Goal: Task Accomplishment & Management: Use online tool/utility

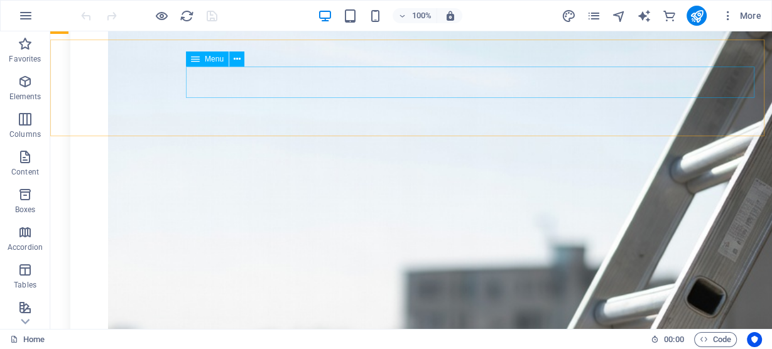
scroll to position [1759, 0]
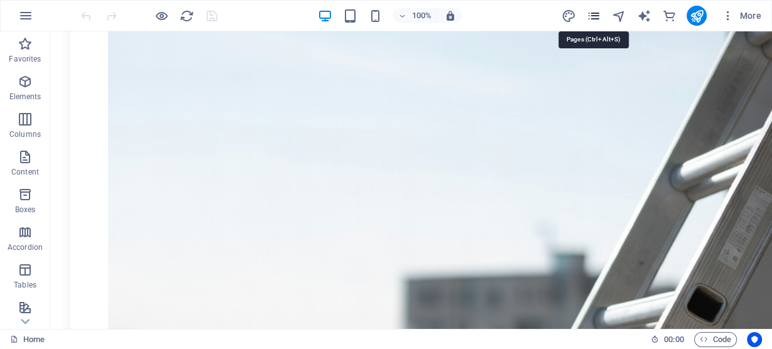
click at [598, 13] on icon "pages" at bounding box center [593, 16] width 14 height 14
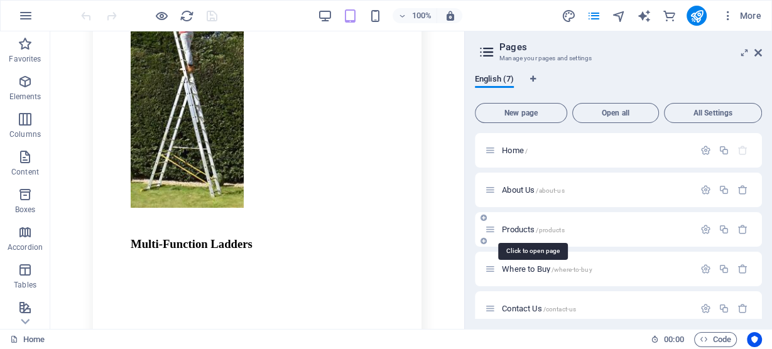
click at [513, 228] on span "Products /products" at bounding box center [533, 229] width 62 height 9
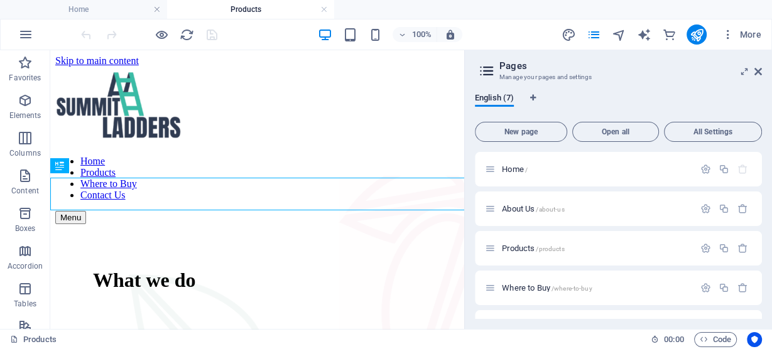
scroll to position [417, 0]
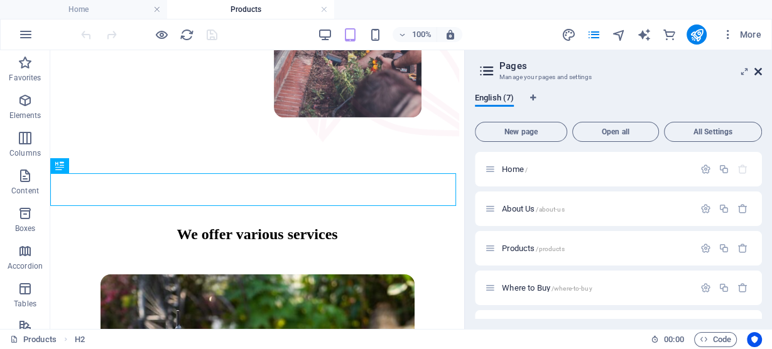
click at [756, 70] on icon at bounding box center [759, 72] width 8 height 10
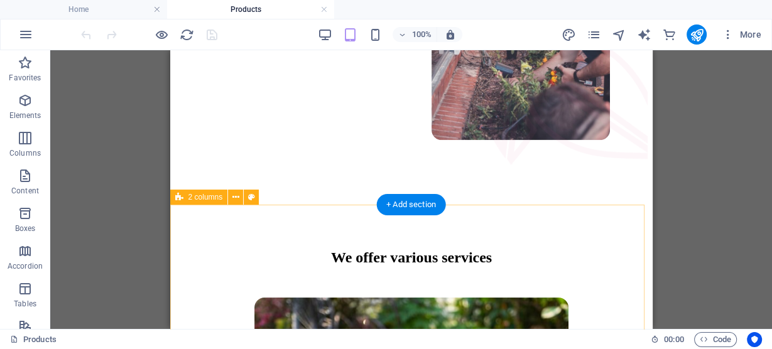
scroll to position [347, 0]
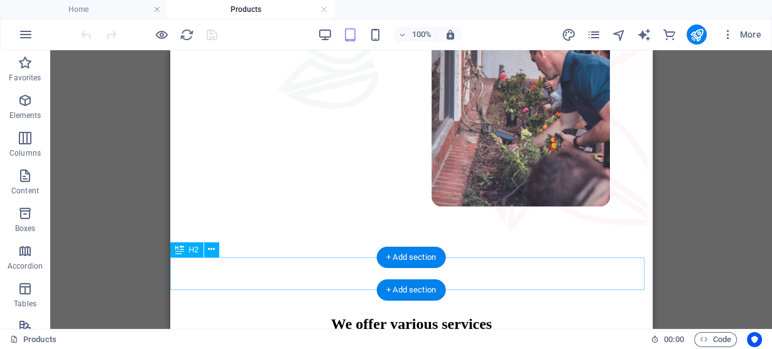
click at [341, 316] on div "We offer various services" at bounding box center [411, 324] width 472 height 17
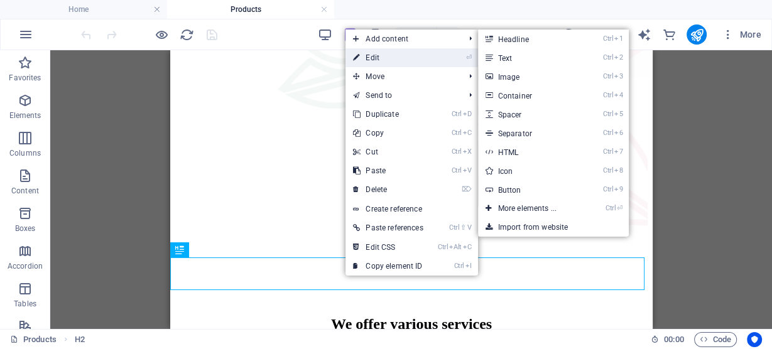
click at [382, 55] on link "⏎ Edit" at bounding box center [388, 57] width 85 height 19
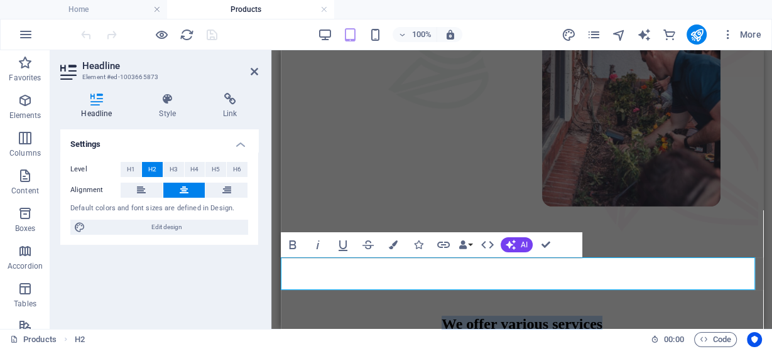
click at [687, 316] on h2 "We offer various services" at bounding box center [521, 324] width 397 height 17
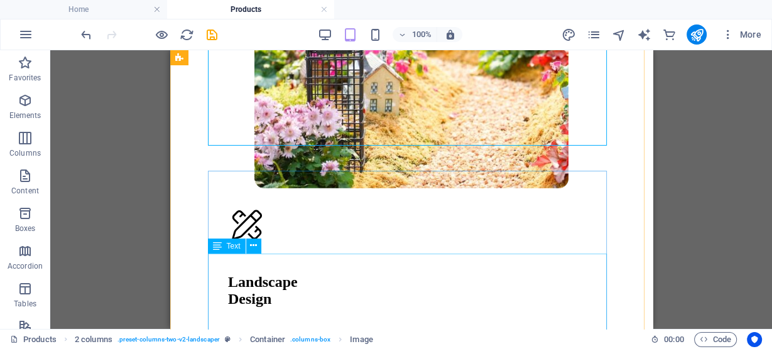
scroll to position [850, 0]
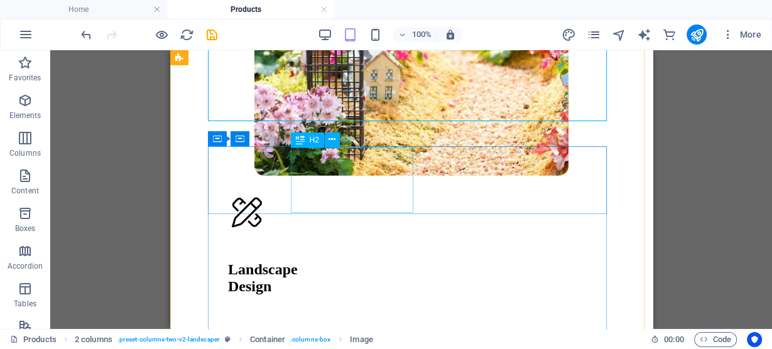
click at [323, 261] on div "Landscape Design" at bounding box center [418, 278] width 382 height 34
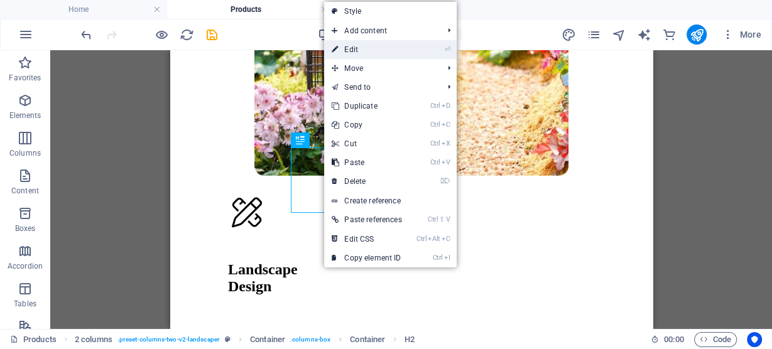
click at [390, 45] on link "⏎ Edit" at bounding box center [366, 49] width 85 height 19
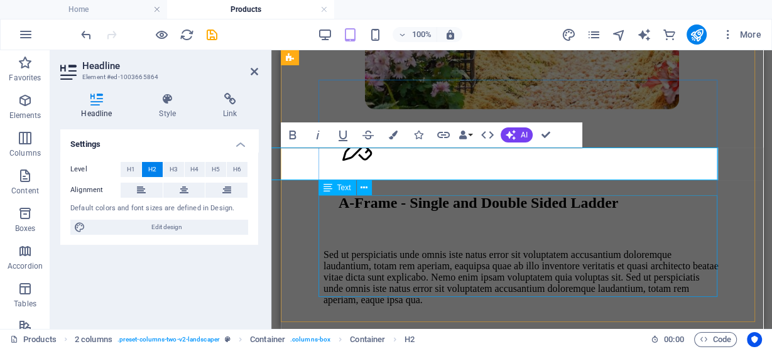
scroll to position [0, 109]
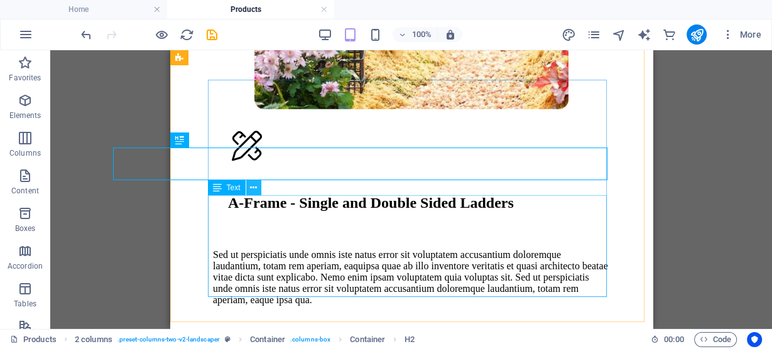
click at [254, 183] on icon at bounding box center [253, 188] width 7 height 13
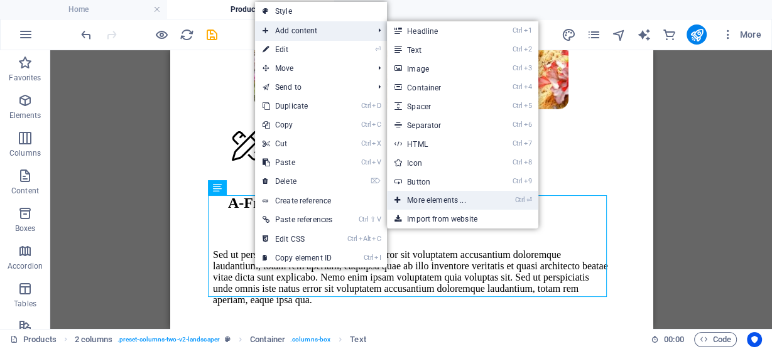
click at [451, 203] on link "Ctrl ⏎ More elements ..." at bounding box center [439, 200] width 104 height 19
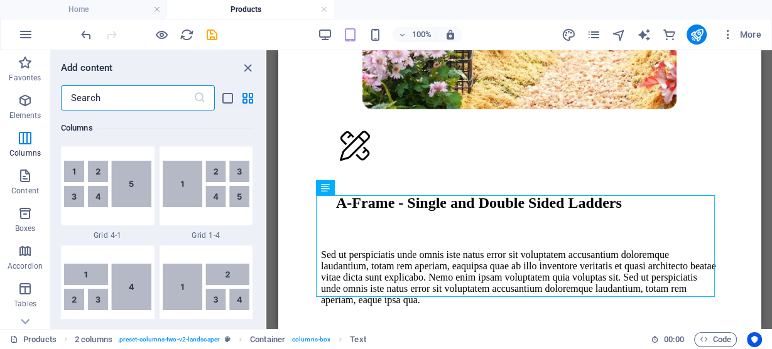
scroll to position [1860, 0]
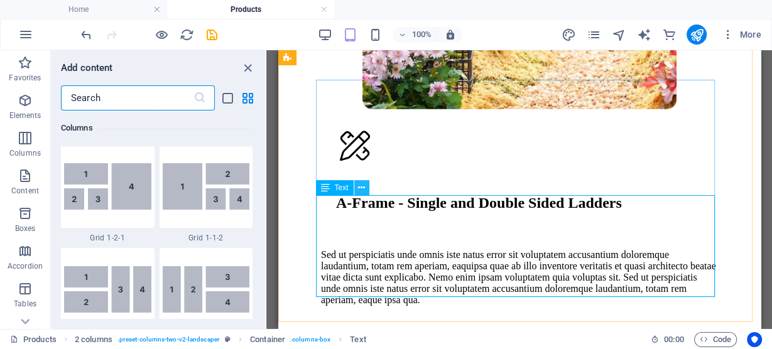
click at [359, 187] on icon at bounding box center [361, 188] width 7 height 13
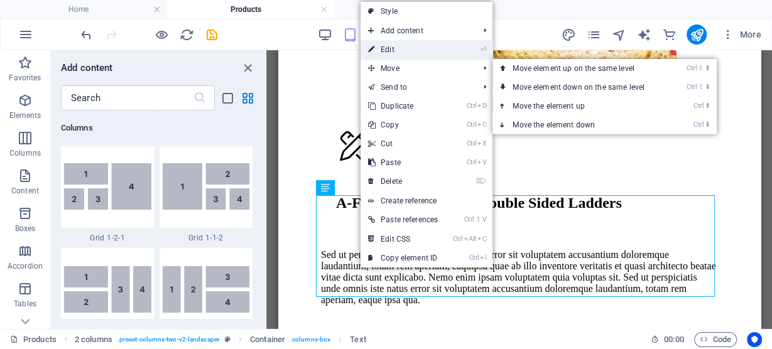
click at [396, 48] on link "⏎ Edit" at bounding box center [403, 49] width 85 height 19
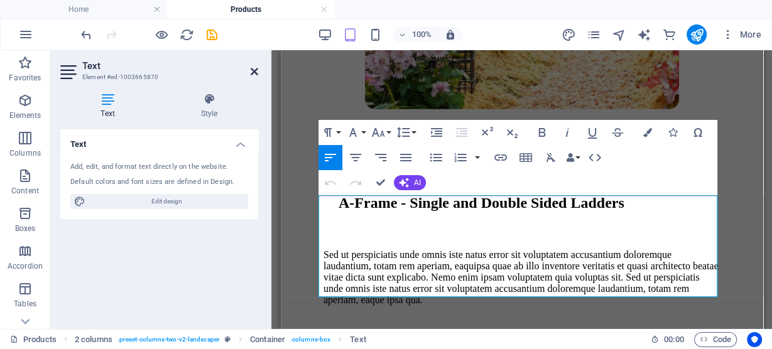
click at [255, 68] on icon at bounding box center [255, 72] width 8 height 10
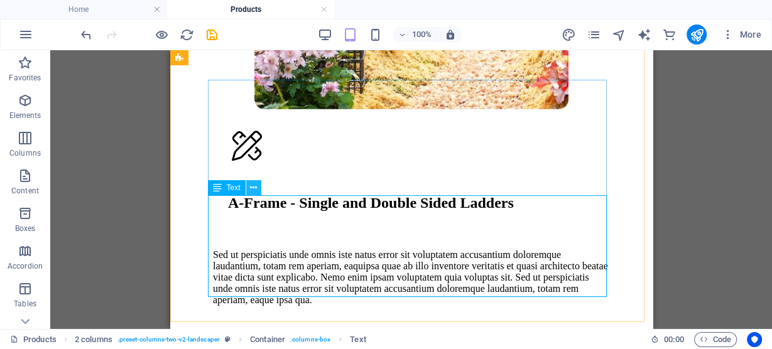
click at [251, 192] on icon at bounding box center [253, 188] width 7 height 13
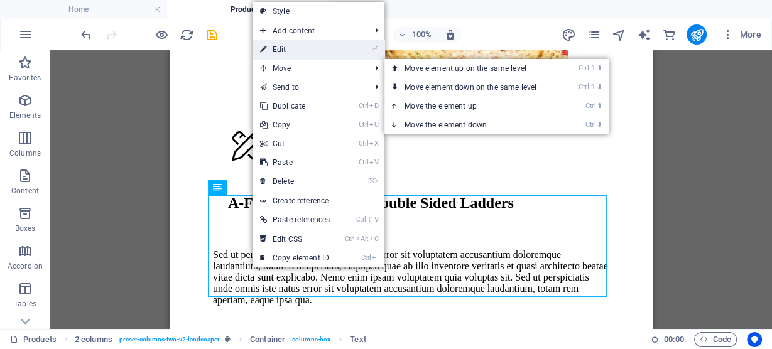
click at [292, 48] on link "⏎ Edit" at bounding box center [295, 49] width 85 height 19
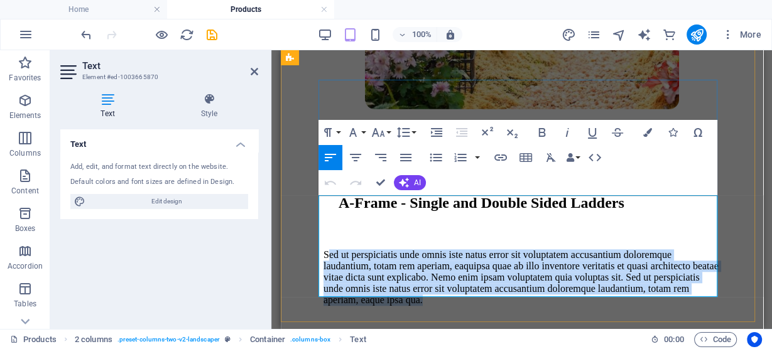
drag, startPoint x: 321, startPoint y: 204, endPoint x: 444, endPoint y: 295, distance: 153.2
click at [444, 295] on p "Sed ut perspiciatis unde omnis iste natus error sit voluptatem accusantium dolo…" at bounding box center [521, 277] width 397 height 57
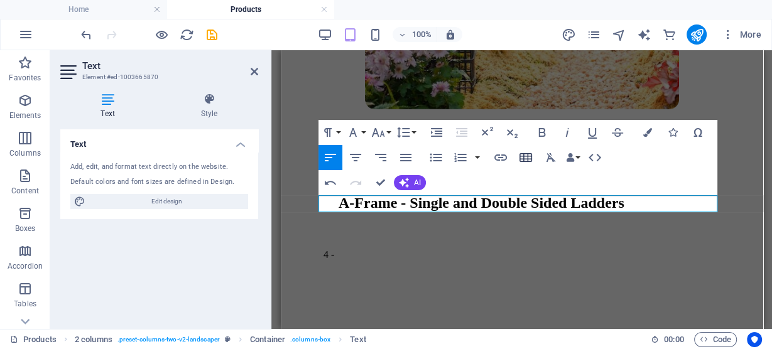
click at [523, 161] on icon "button" at bounding box center [526, 157] width 13 height 9
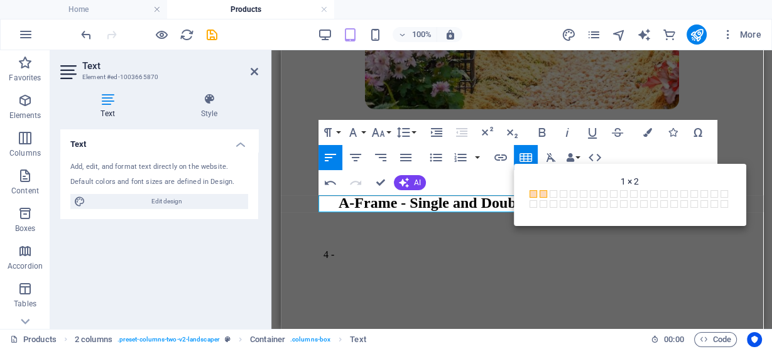
click at [543, 191] on span at bounding box center [544, 194] width 8 height 8
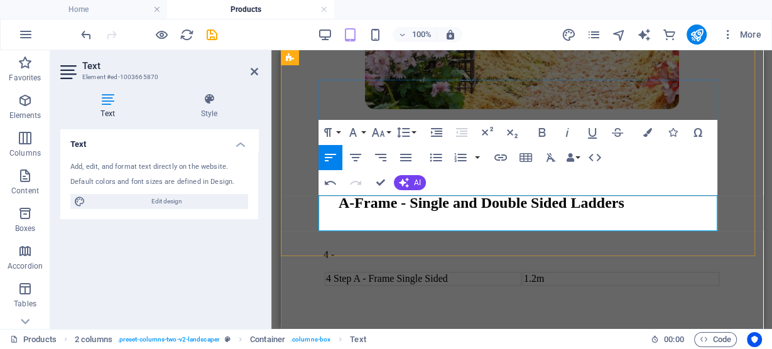
click at [371, 249] on p "​4 -" at bounding box center [521, 254] width 397 height 11
click at [569, 272] on td "1.2m" at bounding box center [620, 279] width 197 height 14
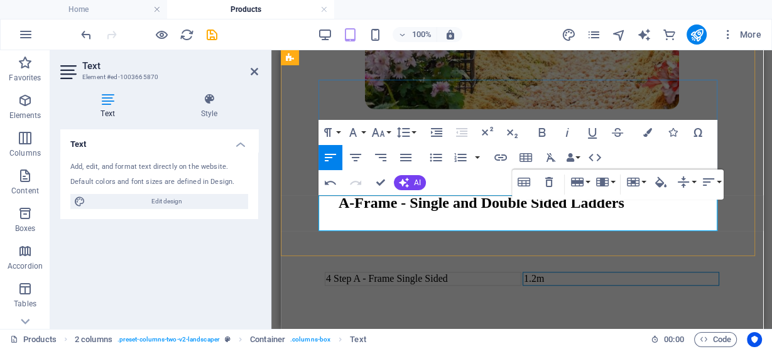
click at [397, 249] on p "​" at bounding box center [521, 254] width 397 height 11
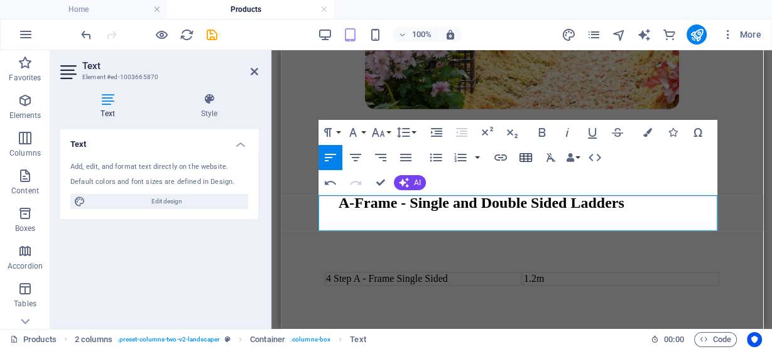
click at [530, 158] on icon "button" at bounding box center [525, 157] width 15 height 15
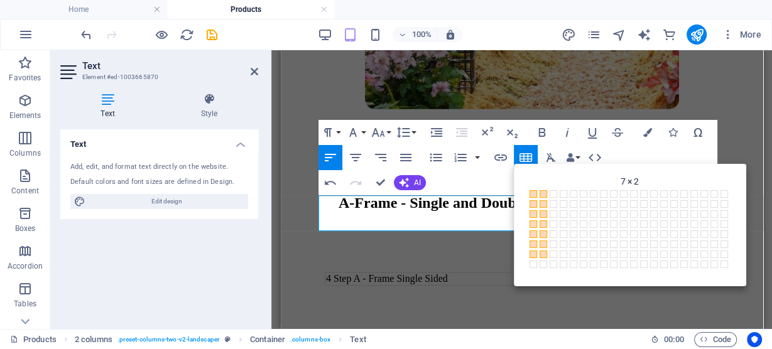
drag, startPoint x: 543, startPoint y: 194, endPoint x: 542, endPoint y: 256, distance: 62.2
click at [542, 256] on div "1 × 1 1 × 2 1 × 3 1 × 4 1 × 5 1 × 6 1 × 7 1 × 8 1 × 9 1 × 10 1 × 11 1 × 12 1 × …" at bounding box center [629, 230] width 207 height 87
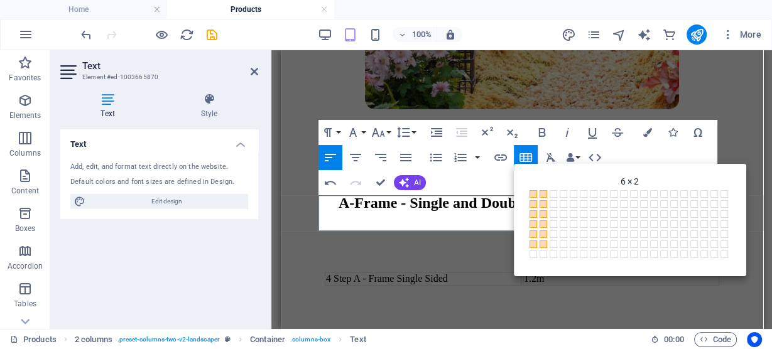
click at [540, 245] on span at bounding box center [544, 245] width 8 height 8
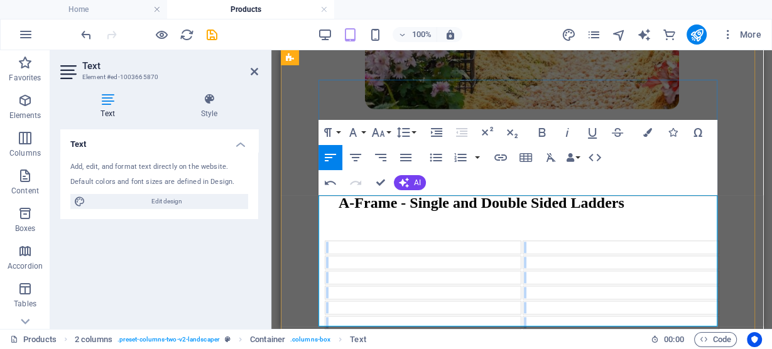
drag, startPoint x: 479, startPoint y: 312, endPoint x: 308, endPoint y: 308, distance: 170.9
click at [308, 308] on div "A-Frame - Single and Double Sided Ladders 4 Step A - Frame Single Sided 1.2m" at bounding box center [521, 74] width 472 height 597
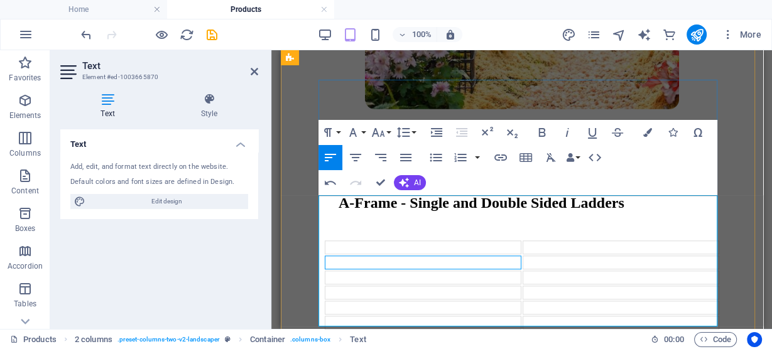
click at [337, 256] on td at bounding box center [422, 263] width 197 height 14
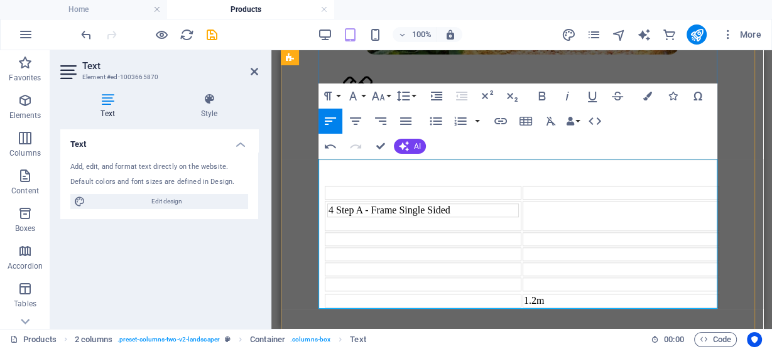
scroll to position [1017, 0]
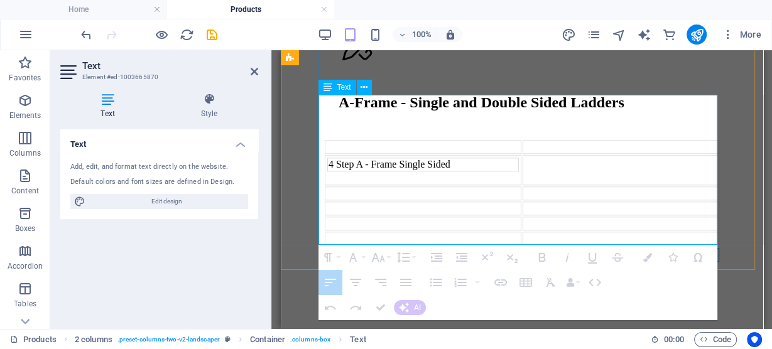
drag, startPoint x: 552, startPoint y: 234, endPoint x: 511, endPoint y: 235, distance: 40.9
click at [510, 248] on tr "1.2m" at bounding box center [521, 255] width 395 height 14
drag, startPoint x: 542, startPoint y: 236, endPoint x: 517, endPoint y: 236, distance: 25.1
click at [517, 248] on tr "1.2m" at bounding box center [521, 255] width 395 height 14
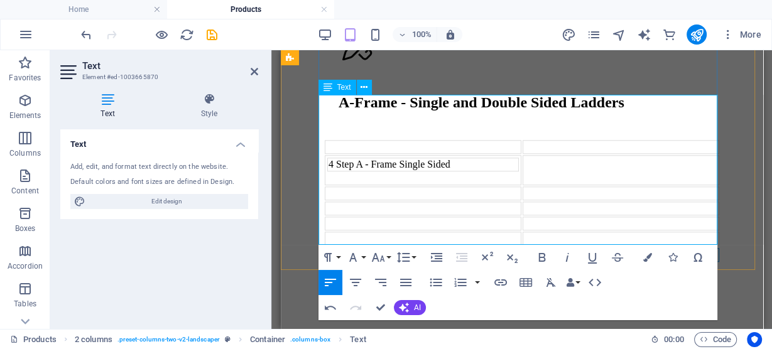
drag, startPoint x: 540, startPoint y: 236, endPoint x: 518, endPoint y: 236, distance: 22.0
click at [522, 248] on td "1.2m" at bounding box center [620, 255] width 197 height 14
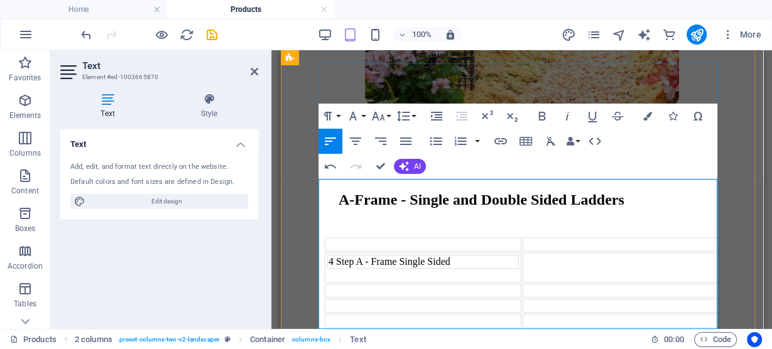
scroll to position [917, 0]
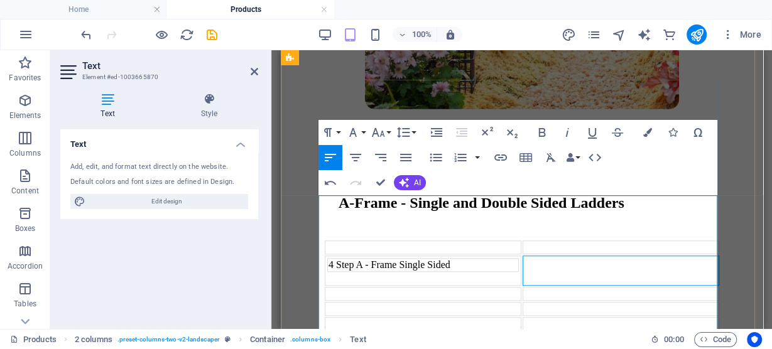
click at [538, 256] on td at bounding box center [620, 271] width 197 height 30
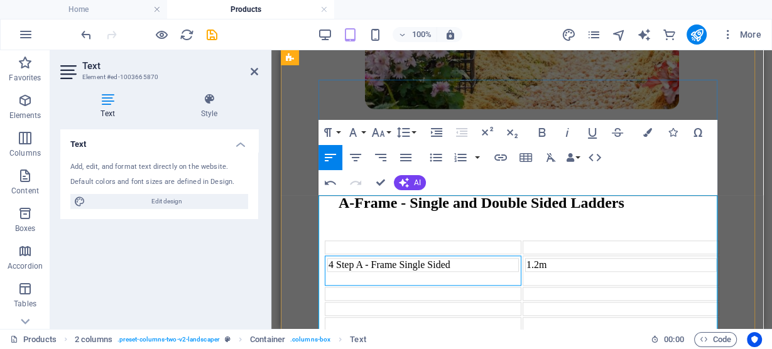
click at [386, 256] on td "4 Step A - Frame Single Sided" at bounding box center [422, 271] width 197 height 30
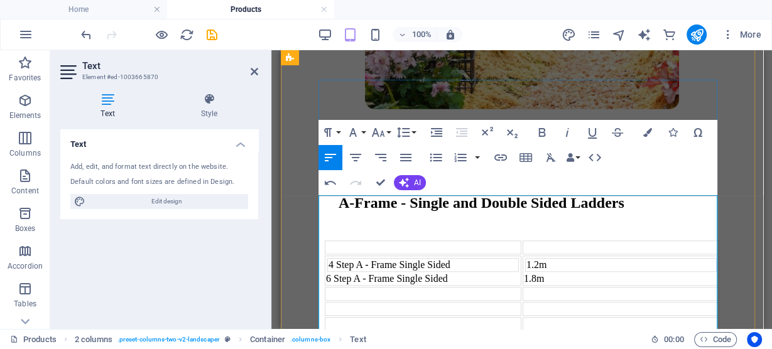
click at [341, 287] on td at bounding box center [422, 294] width 197 height 14
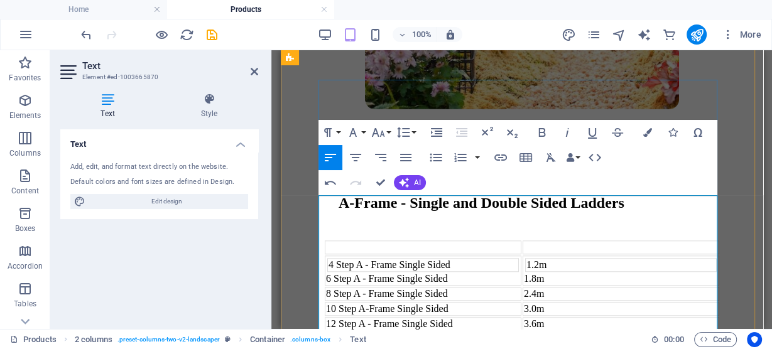
click at [370, 332] on td "14 Step A-Frame Single Sided" at bounding box center [422, 339] width 197 height 14
drag, startPoint x: 364, startPoint y: 281, endPoint x: 376, endPoint y: 286, distance: 13.0
click at [364, 302] on td "10 Step A-Frame Single Sided" at bounding box center [422, 309] width 197 height 14
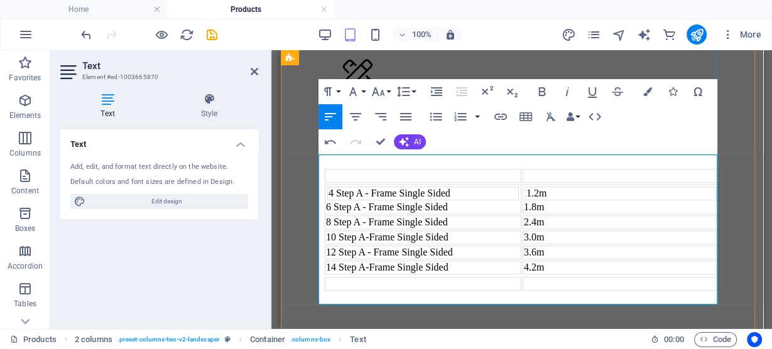
scroll to position [1000, 0]
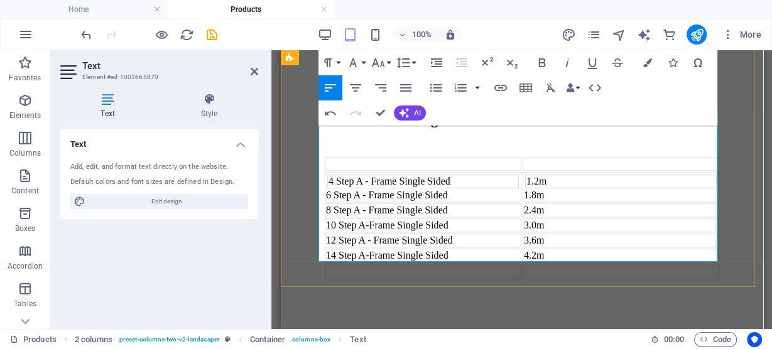
click at [379, 265] on td at bounding box center [422, 272] width 197 height 14
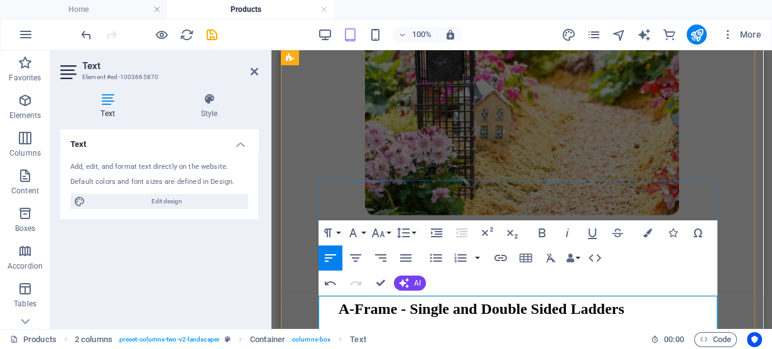
scroll to position [816, 0]
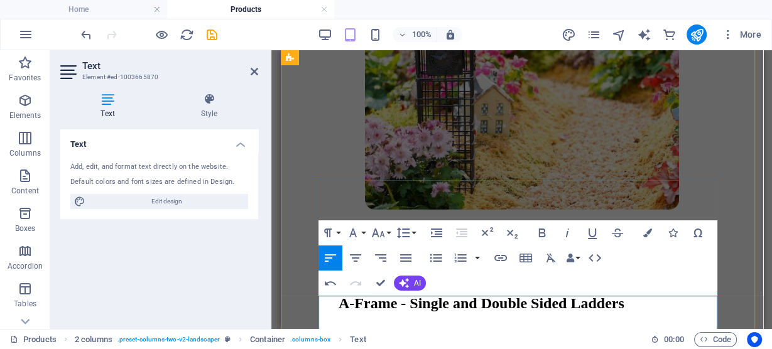
click at [351, 341] on td at bounding box center [422, 348] width 197 height 14
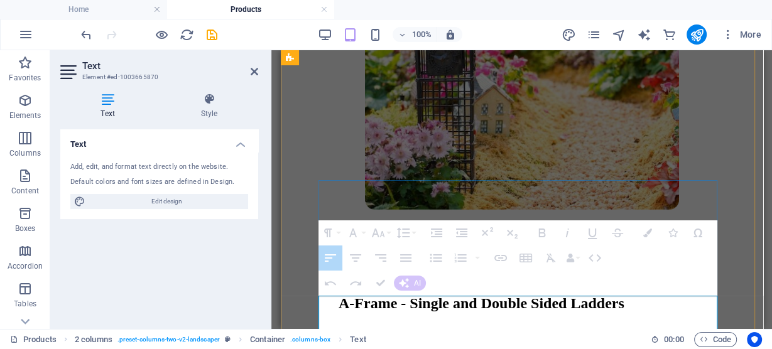
drag, startPoint x: 548, startPoint y: 313, endPoint x: 484, endPoint y: 307, distance: 65.0
click at [484, 341] on tr "Single Sided A - Frame Ladders" at bounding box center [521, 348] width 395 height 14
drag, startPoint x: 474, startPoint y: 305, endPoint x: 526, endPoint y: 302, distance: 52.2
click at [526, 341] on tr "Single Sided A - Frame Ladders" at bounding box center [521, 348] width 395 height 14
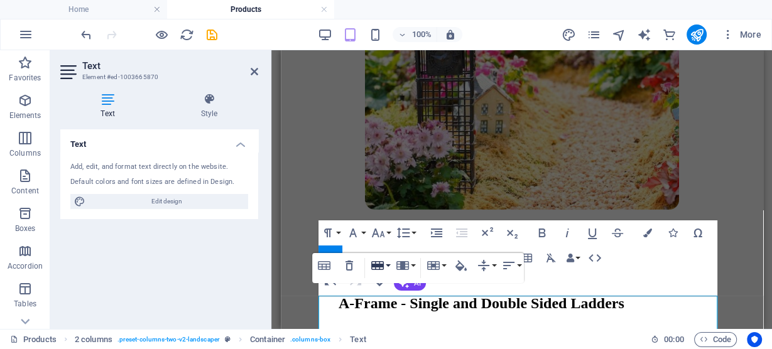
click at [388, 266] on button "Row" at bounding box center [380, 265] width 24 height 25
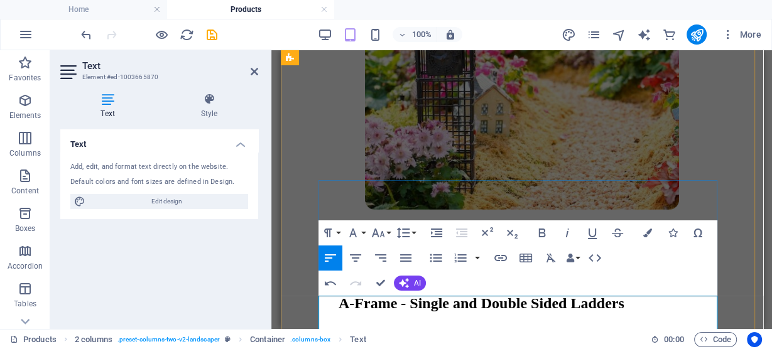
click at [542, 341] on td at bounding box center [620, 348] width 197 height 14
drag, startPoint x: 542, startPoint y: 305, endPoint x: 534, endPoint y: 302, distance: 8.2
drag, startPoint x: 254, startPoint y: 252, endPoint x: 529, endPoint y: 260, distance: 275.3
click at [529, 260] on icon "button" at bounding box center [525, 258] width 15 height 15
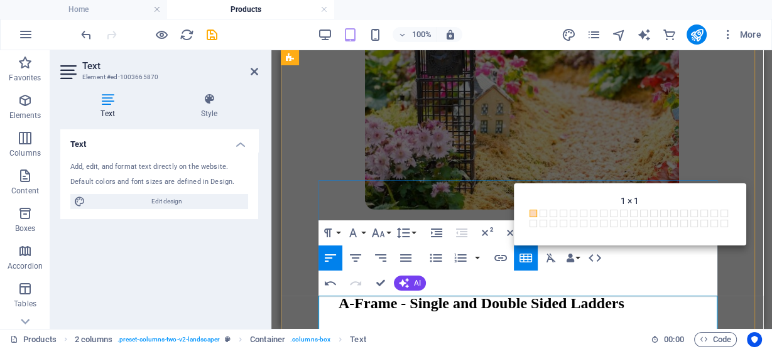
click at [538, 341] on td at bounding box center [620, 348] width 197 height 14
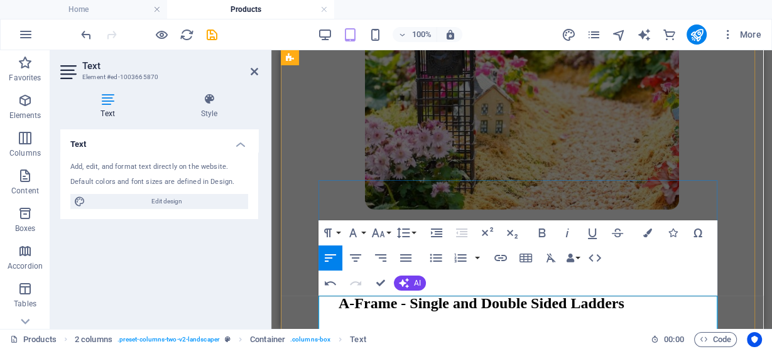
drag, startPoint x: 538, startPoint y: 307, endPoint x: 496, endPoint y: 307, distance: 42.1
click at [496, 341] on td "Single Sided A - Frame Ladders" at bounding box center [422, 348] width 197 height 14
drag, startPoint x: 523, startPoint y: 301, endPoint x: 641, endPoint y: 303, distance: 118.8
click at [641, 341] on td at bounding box center [620, 348] width 197 height 14
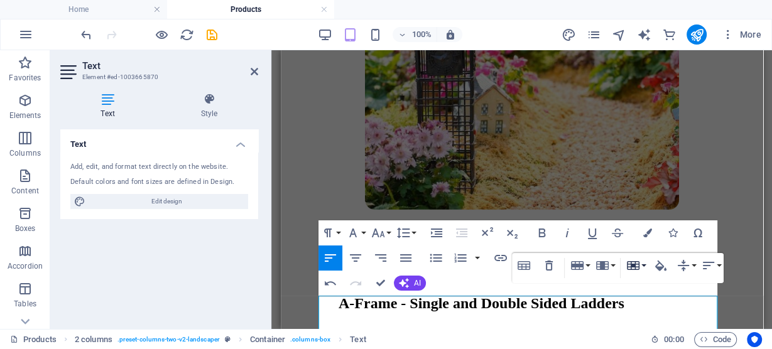
click at [631, 269] on icon "button" at bounding box center [633, 265] width 13 height 9
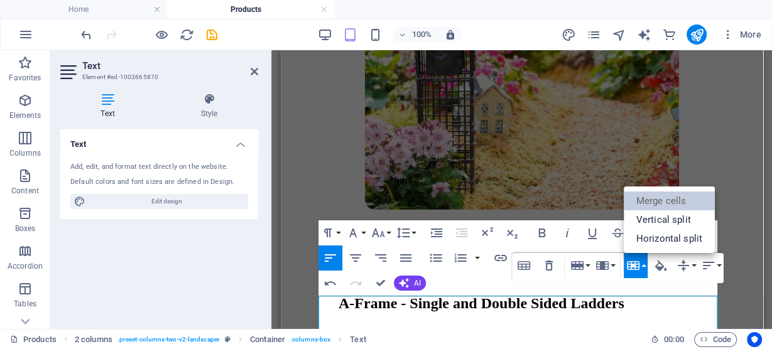
click at [636, 201] on link "Merge cells" at bounding box center [669, 201] width 91 height 19
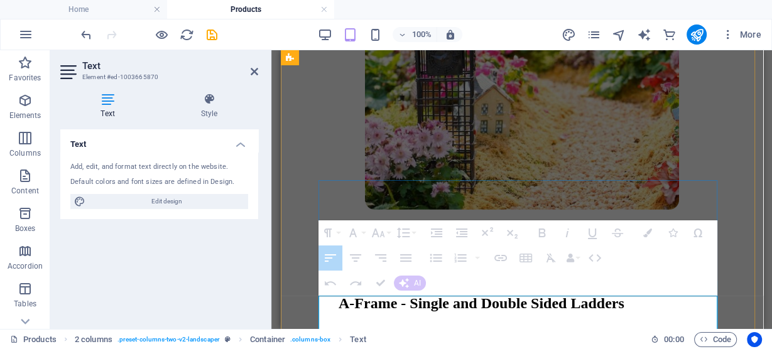
drag, startPoint x: 547, startPoint y: 305, endPoint x: 475, endPoint y: 289, distance: 74.1
click at [475, 289] on div "A-Frame - Single and Double Sided Ladders Single Sided A - Frame Ladders 4 Step…" at bounding box center [521, 338] width 397 height 252
drag, startPoint x: 429, startPoint y: 308, endPoint x: 577, endPoint y: 307, distance: 148.3
click at [577, 341] on tr "Single Sided A - Frame Ladders" at bounding box center [521, 348] width 395 height 14
drag, startPoint x: 326, startPoint y: 305, endPoint x: 539, endPoint y: 303, distance: 213.0
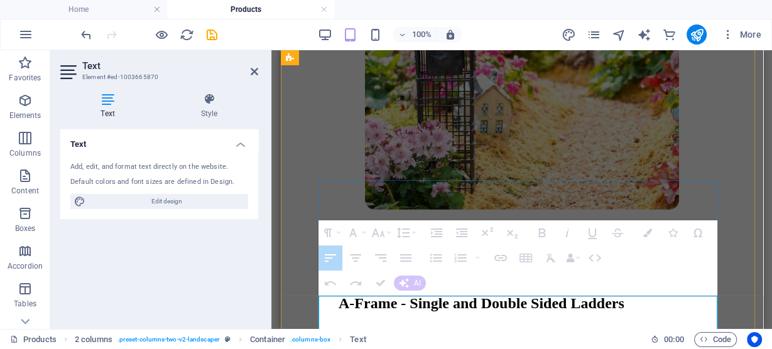
click at [539, 341] on tr "Single Sided A - Frame Ladders" at bounding box center [521, 348] width 395 height 14
drag, startPoint x: 553, startPoint y: 310, endPoint x: 432, endPoint y: 308, distance: 121.3
click at [432, 341] on tr "Single Sided A - Frame Ladders" at bounding box center [521, 348] width 395 height 14
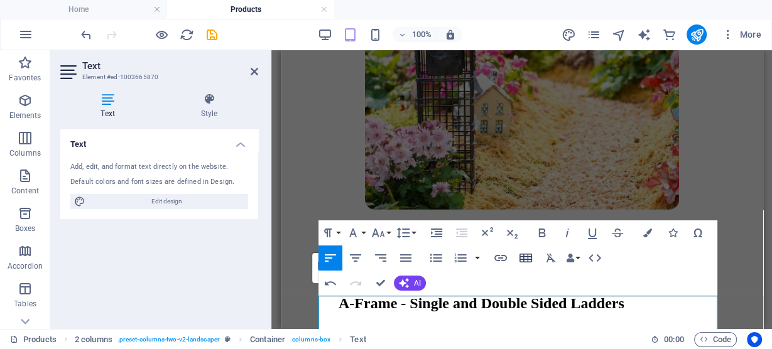
click at [527, 257] on icon "button" at bounding box center [526, 258] width 13 height 9
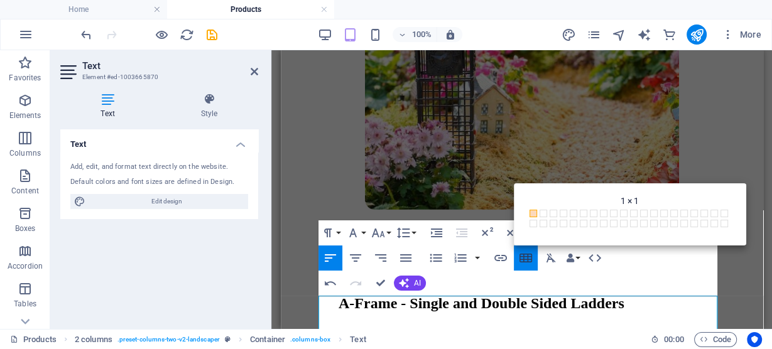
click at [526, 256] on icon "button" at bounding box center [526, 258] width 13 height 9
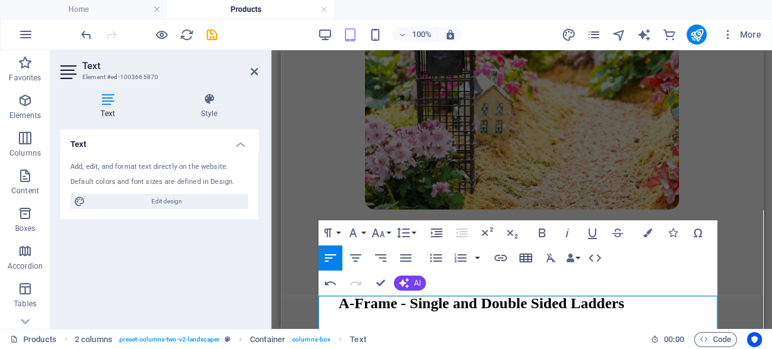
click at [527, 258] on icon "button" at bounding box center [526, 258] width 13 height 9
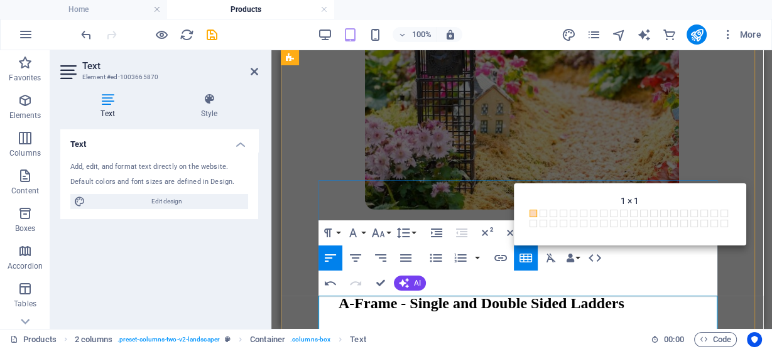
click at [525, 341] on td at bounding box center [620, 348] width 197 height 14
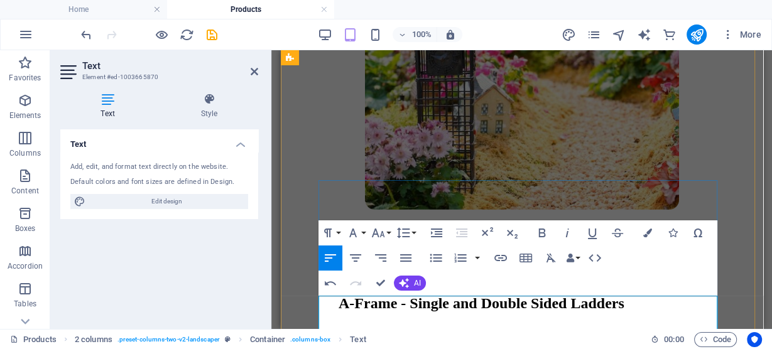
drag, startPoint x: 525, startPoint y: 305, endPoint x: 477, endPoint y: 308, distance: 48.4
click at [477, 341] on td "Single Sided A - Frame Ladders" at bounding box center [422, 348] width 197 height 14
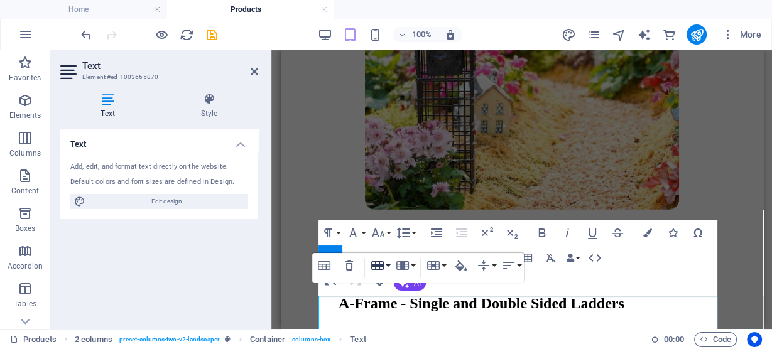
click at [379, 268] on icon "button" at bounding box center [377, 265] width 13 height 9
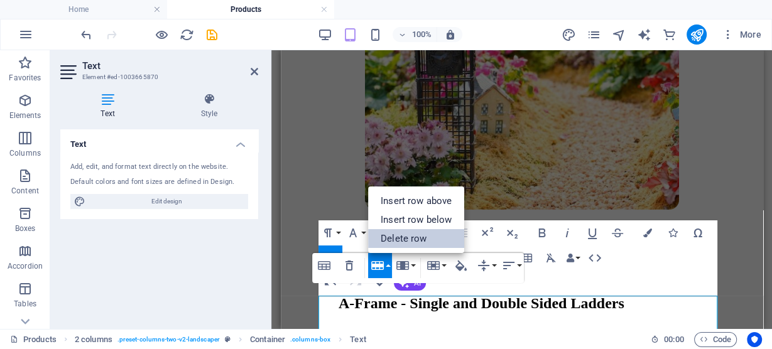
click at [393, 242] on link "Delete row" at bounding box center [416, 238] width 96 height 19
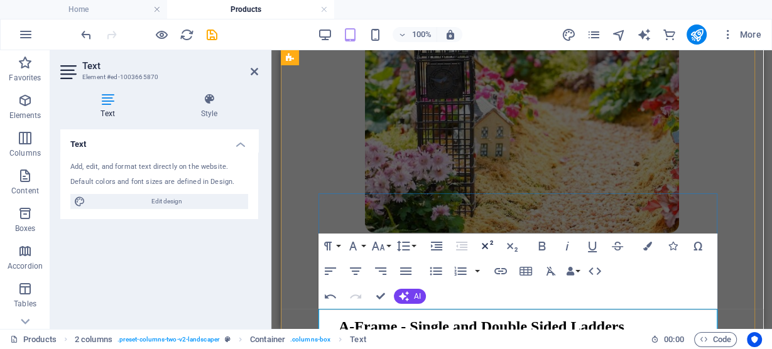
scroll to position [766, 0]
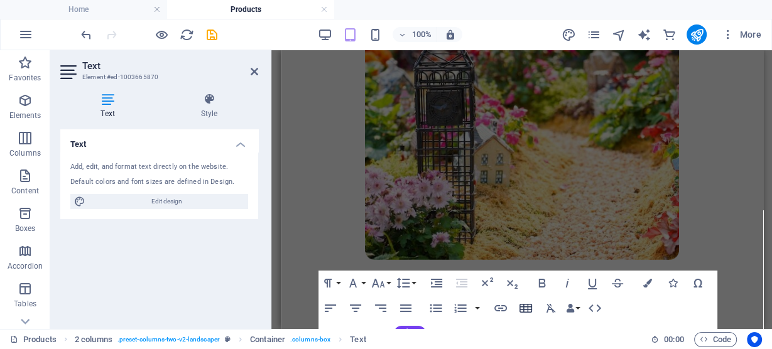
click at [526, 312] on icon "button" at bounding box center [526, 308] width 13 height 9
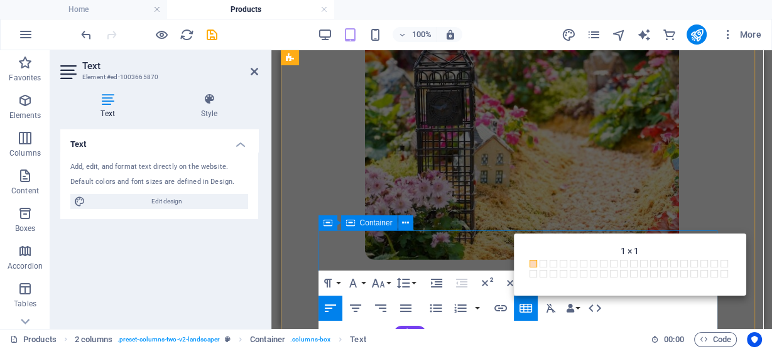
click at [389, 263] on div "A-Frame - Single and Double Sided Ladders" at bounding box center [521, 313] width 397 height 100
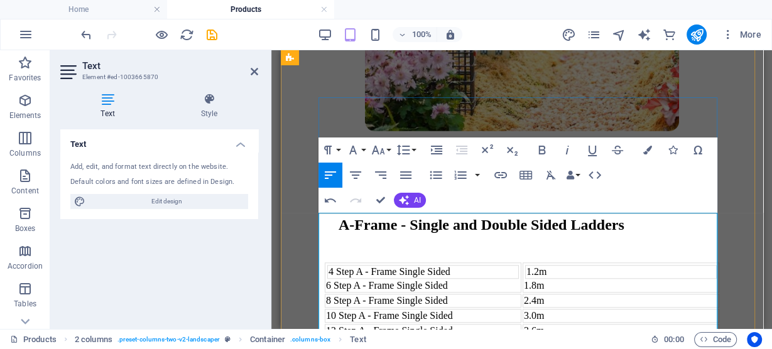
scroll to position [900, 0]
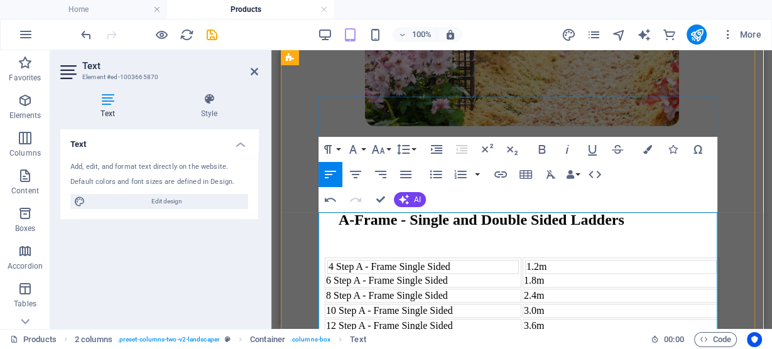
click at [327, 260] on td "4 Step A - Frame Single Sided" at bounding box center [423, 267] width 192 height 14
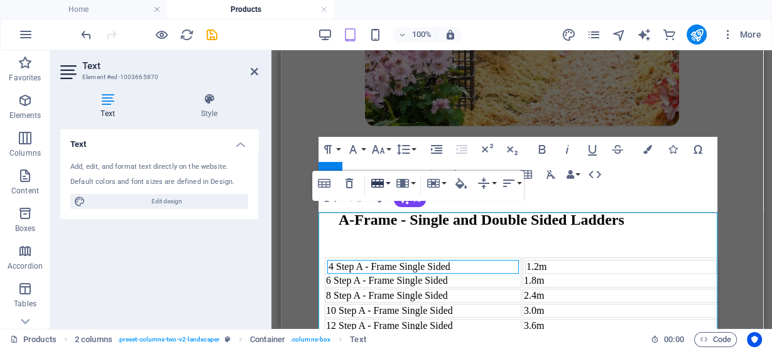
click at [388, 183] on button "Row" at bounding box center [380, 183] width 24 height 25
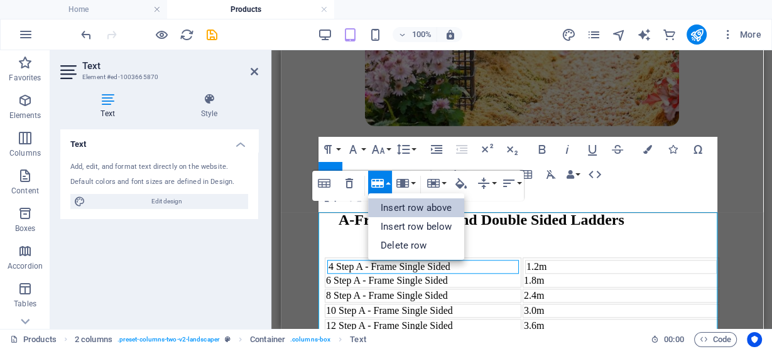
click at [397, 207] on link "Insert row above" at bounding box center [416, 208] width 96 height 19
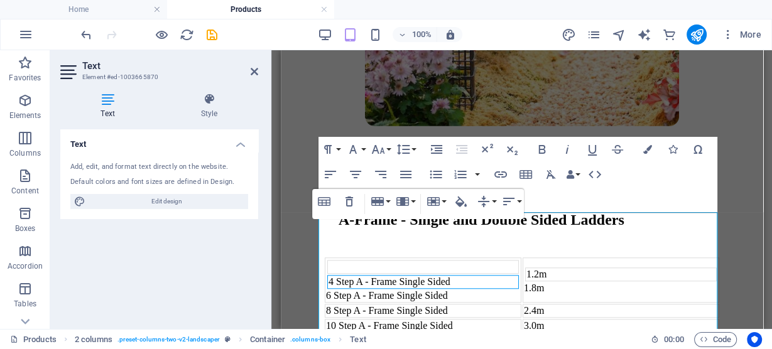
click at [339, 219] on div "Table Header Remove Table Row Insert row above Insert row below Delete row Colu…" at bounding box center [418, 204] width 212 height 30
click at [386, 204] on button "Row" at bounding box center [380, 201] width 24 height 25
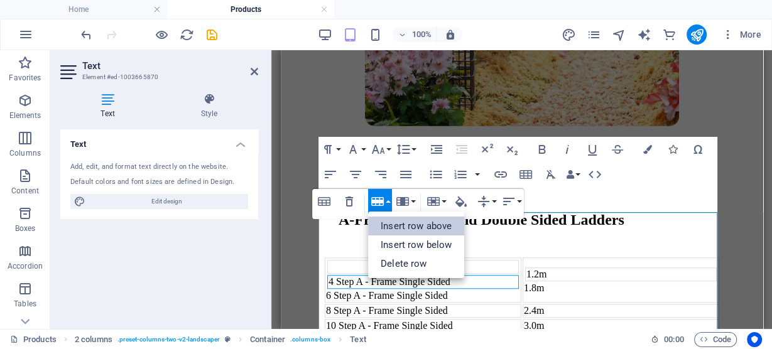
click at [395, 224] on link "Insert row above" at bounding box center [416, 226] width 96 height 19
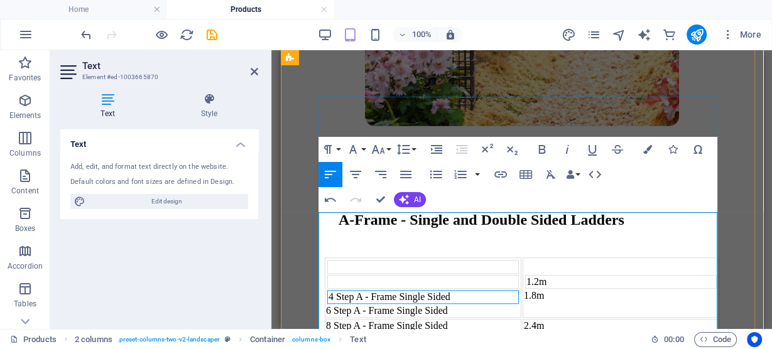
click at [606, 258] on td "1.2m 1.8m" at bounding box center [620, 288] width 197 height 60
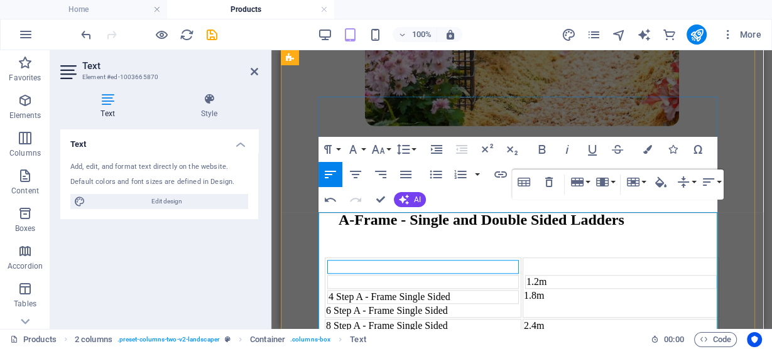
click at [436, 260] on td at bounding box center [423, 267] width 192 height 14
click at [535, 258] on td "1.2m 1.8m" at bounding box center [620, 288] width 197 height 60
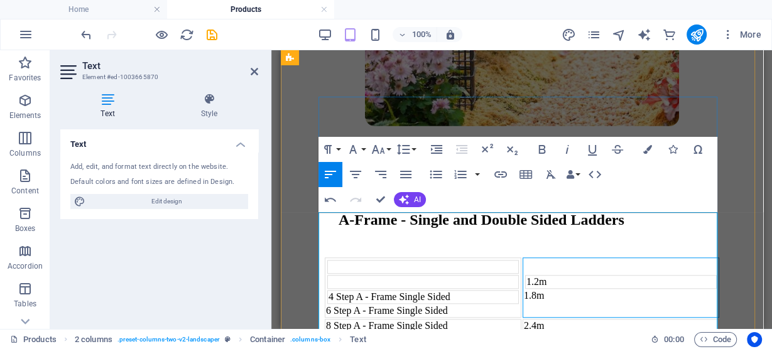
drag, startPoint x: 535, startPoint y: 224, endPoint x: 525, endPoint y: 221, distance: 9.9
click at [525, 258] on td "1.2m 1.8m" at bounding box center [620, 288] width 197 height 60
click at [535, 258] on td "1.2m 1.8m" at bounding box center [620, 288] width 197 height 60
click at [532, 258] on td "1.2m 1.8m" at bounding box center [620, 288] width 197 height 60
click at [586, 183] on button "Row" at bounding box center [580, 182] width 24 height 25
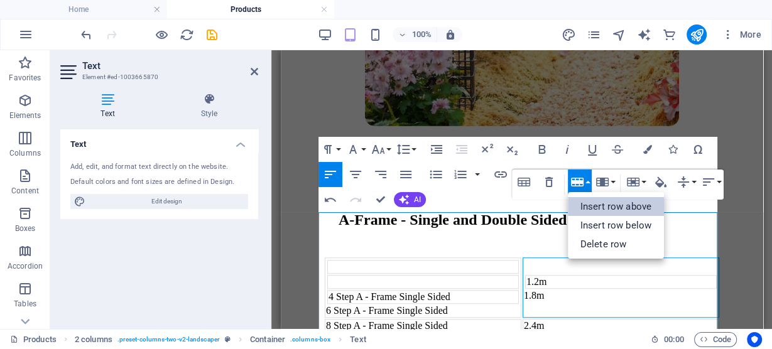
click at [589, 203] on link "Insert row above" at bounding box center [616, 206] width 96 height 19
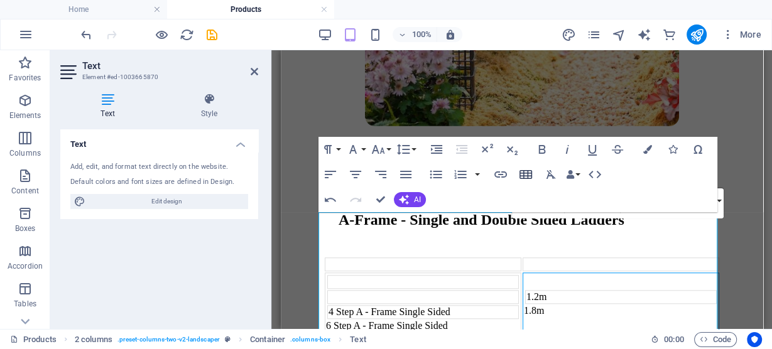
click at [533, 175] on button "Insert Table" at bounding box center [526, 174] width 24 height 25
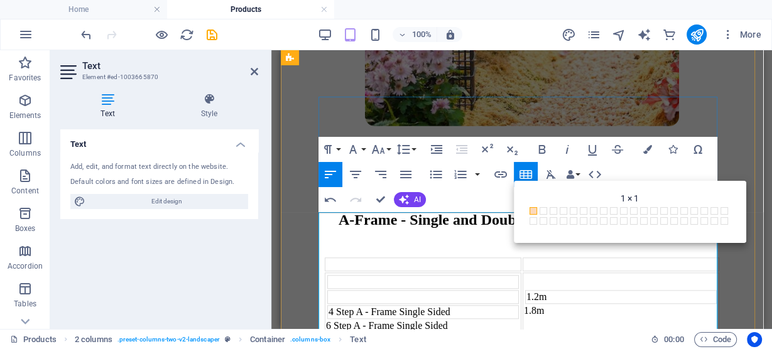
click at [477, 275] on td at bounding box center [423, 282] width 192 height 14
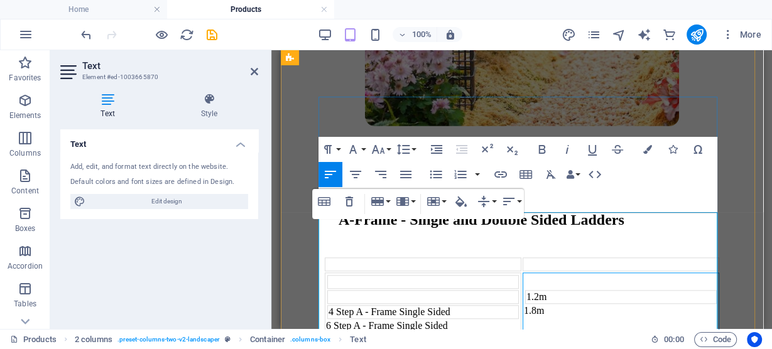
click at [555, 273] on td "1.2m 1.8m" at bounding box center [620, 303] width 197 height 60
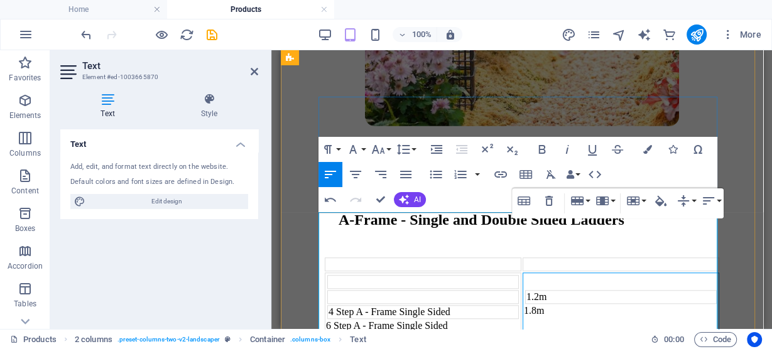
click at [422, 290] on td at bounding box center [423, 297] width 192 height 14
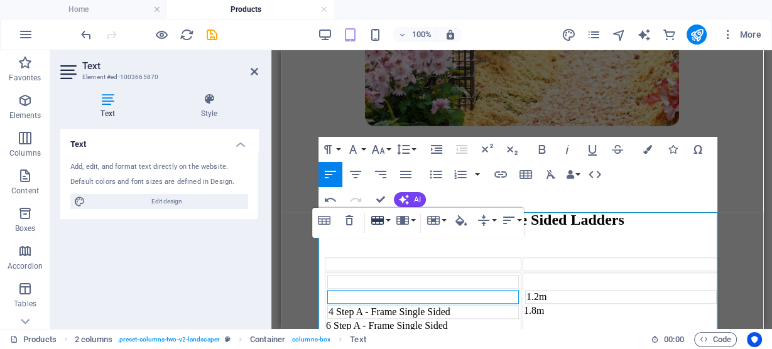
click at [387, 217] on button "Row" at bounding box center [380, 220] width 24 height 25
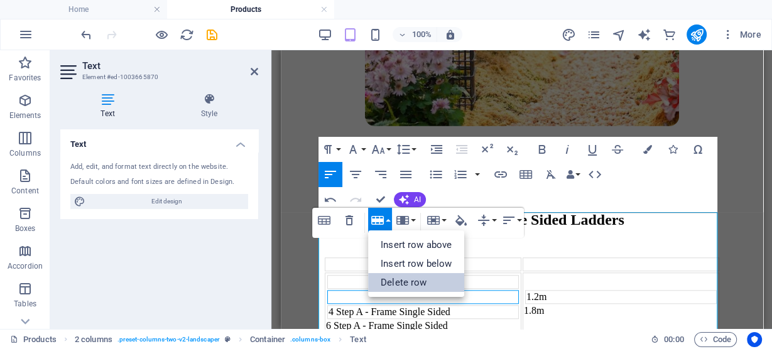
click at [404, 282] on link "Delete row" at bounding box center [416, 282] width 96 height 19
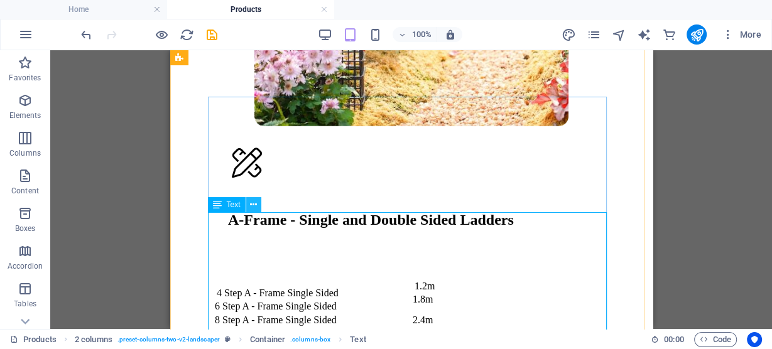
click at [254, 209] on icon at bounding box center [253, 205] width 7 height 13
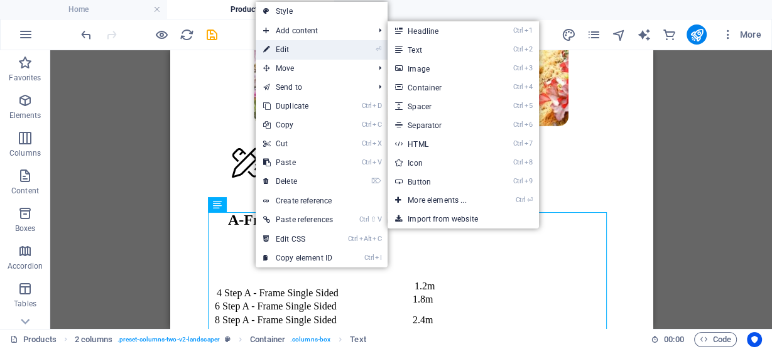
click at [281, 48] on link "⏎ Edit" at bounding box center [298, 49] width 85 height 19
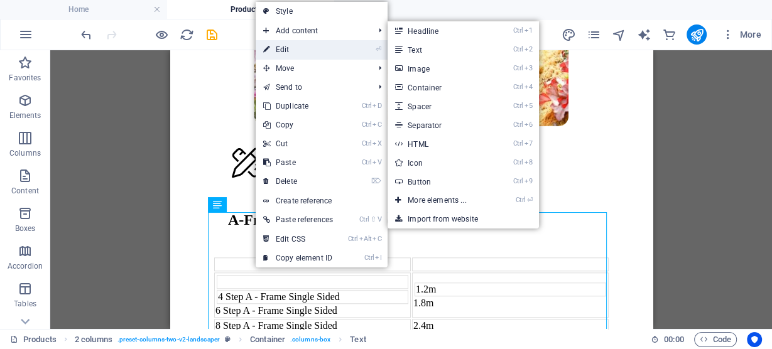
scroll to position [932, 0]
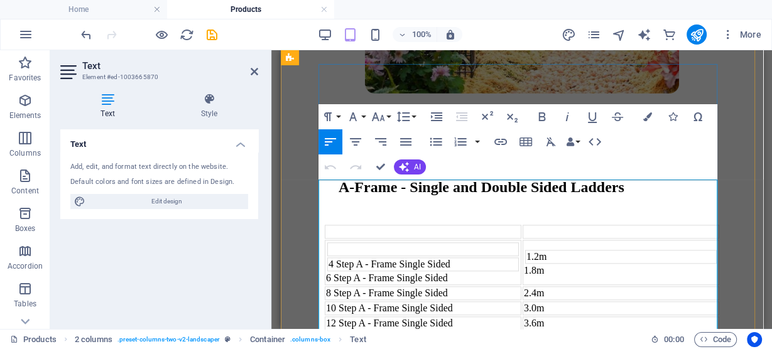
click at [498, 242] on td at bounding box center [423, 249] width 192 height 14
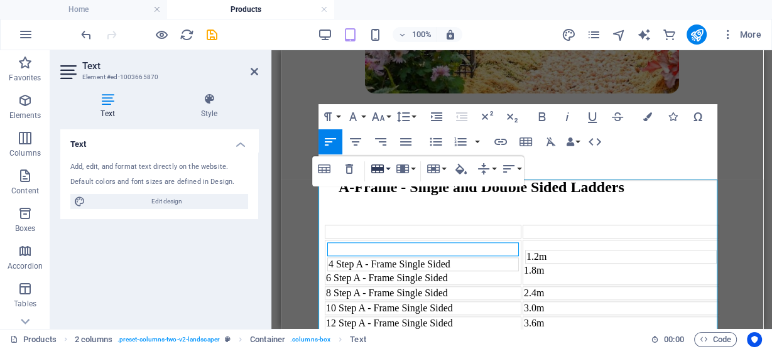
click at [386, 172] on button "Row" at bounding box center [380, 168] width 24 height 25
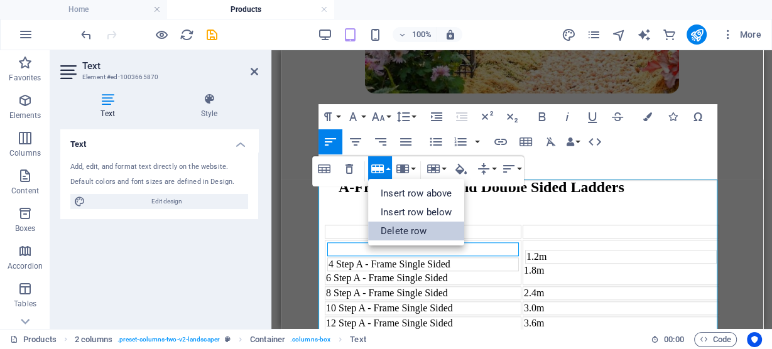
click at [401, 226] on link "Delete row" at bounding box center [416, 231] width 96 height 19
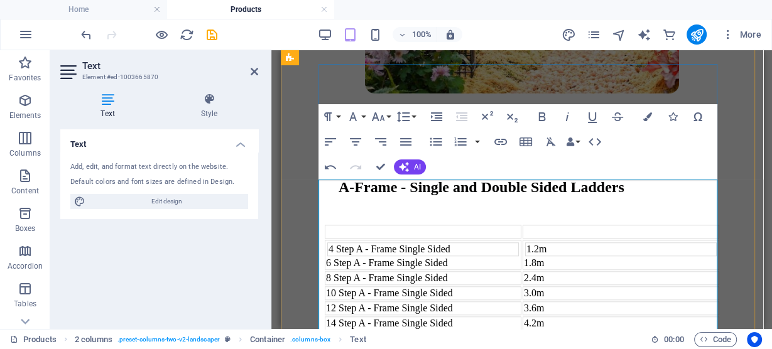
click at [450, 225] on td at bounding box center [422, 232] width 197 height 14
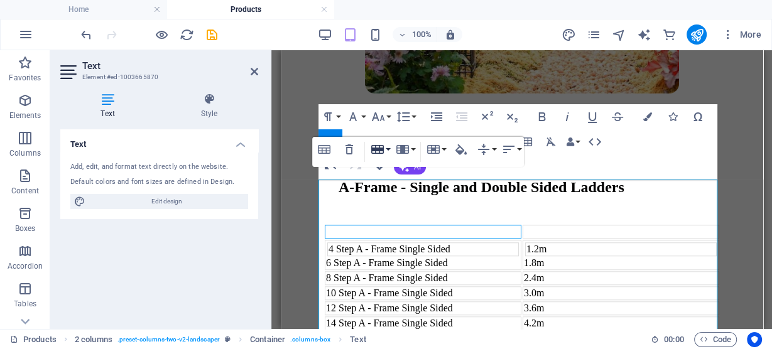
click at [386, 153] on button "Row" at bounding box center [380, 149] width 24 height 25
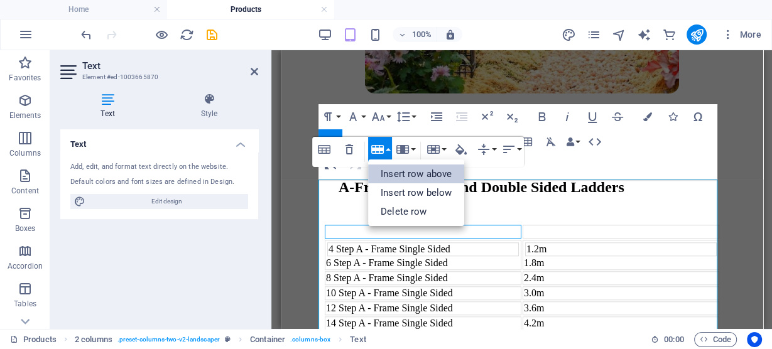
click at [395, 173] on link "Insert row above" at bounding box center [416, 174] width 96 height 19
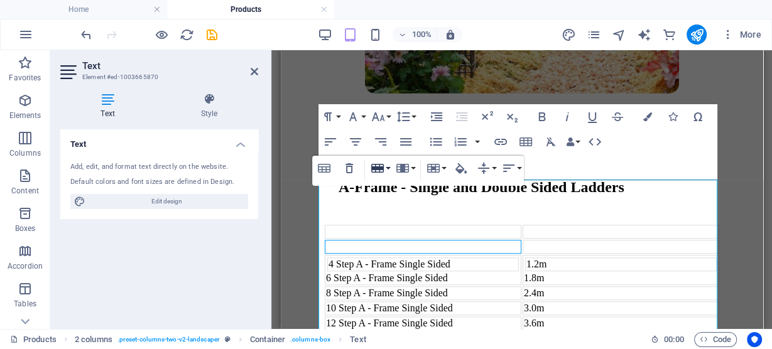
click at [387, 170] on button "Row" at bounding box center [380, 168] width 24 height 25
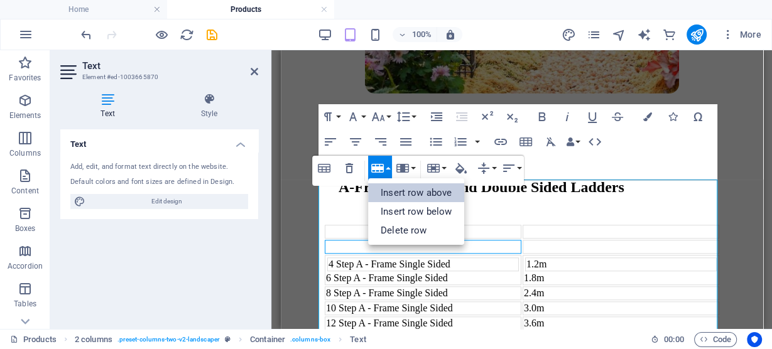
click at [393, 190] on link "Insert row above" at bounding box center [416, 192] width 96 height 19
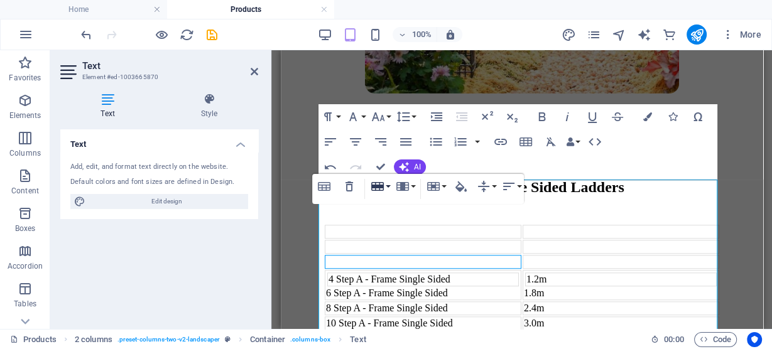
click at [391, 183] on button "Row" at bounding box center [380, 186] width 24 height 25
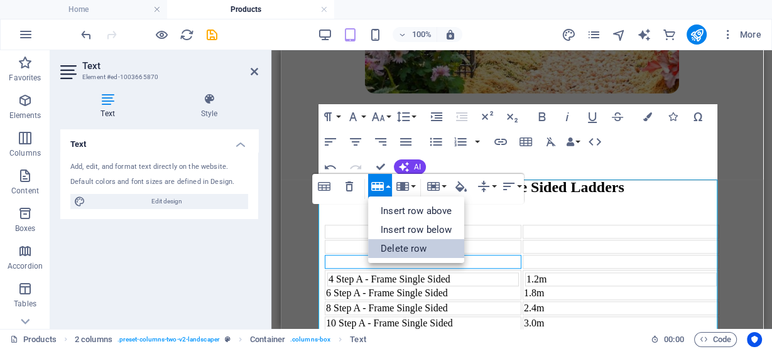
click at [404, 248] on link "Delete row" at bounding box center [416, 248] width 96 height 19
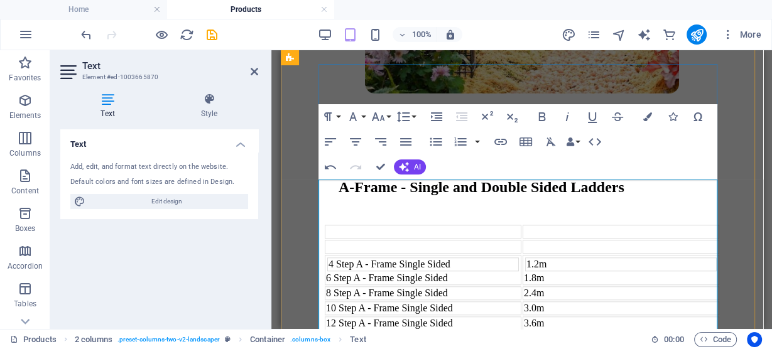
click at [380, 225] on td at bounding box center [422, 232] width 197 height 14
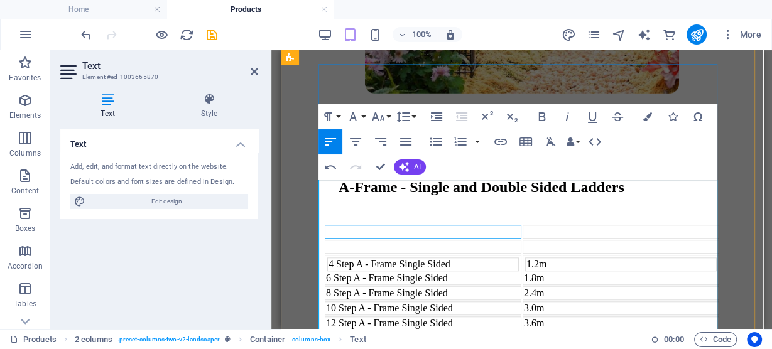
drag, startPoint x: 373, startPoint y: 188, endPoint x: 530, endPoint y: 189, distance: 157.1
click at [485, 225] on td at bounding box center [422, 232] width 197 height 14
click at [553, 225] on td at bounding box center [620, 232] width 197 height 14
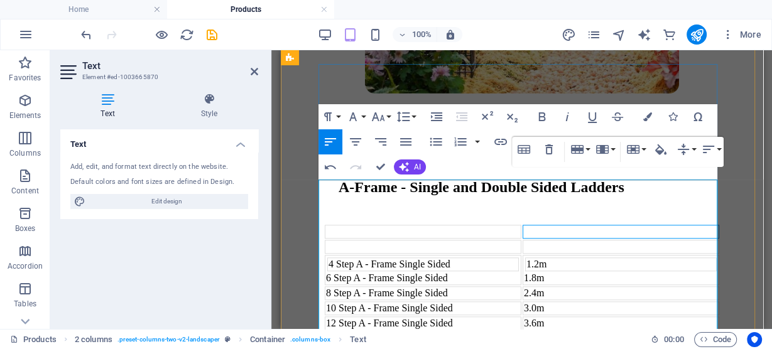
click at [388, 225] on td at bounding box center [422, 232] width 197 height 14
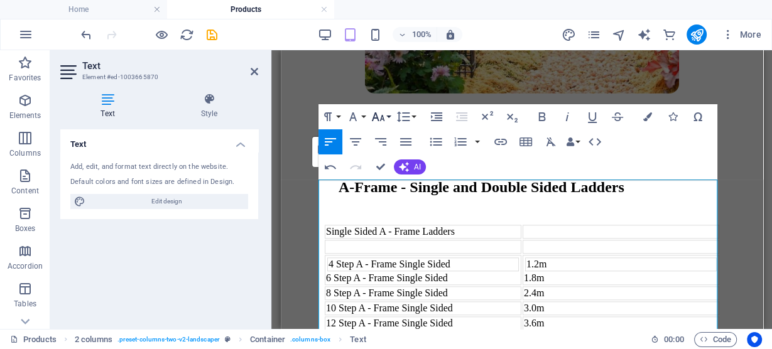
click at [379, 117] on icon "button" at bounding box center [378, 116] width 15 height 15
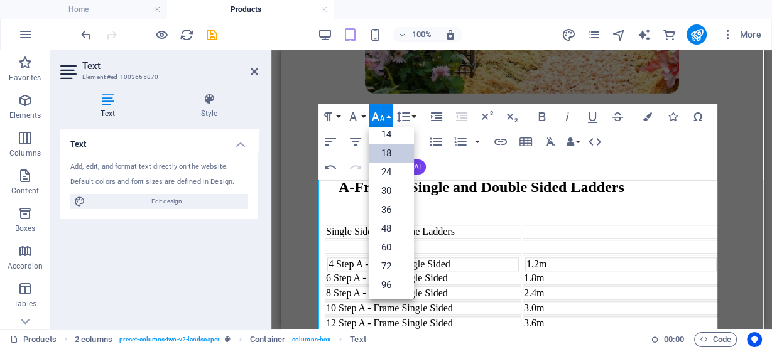
scroll to position [101, 0]
click at [379, 172] on link "24" at bounding box center [391, 172] width 45 height 19
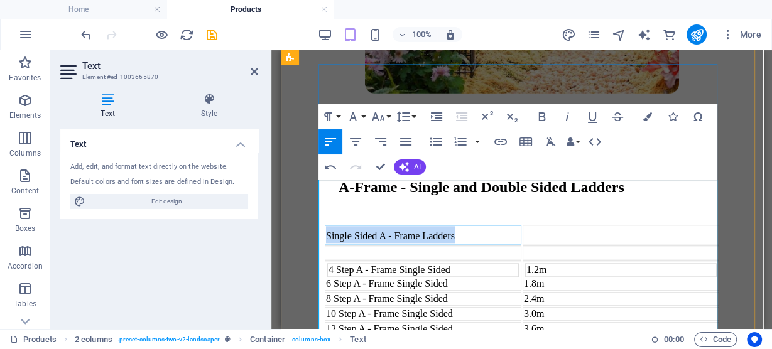
drag, startPoint x: 494, startPoint y: 192, endPoint x: 317, endPoint y: 188, distance: 177.8
click at [317, 188] on div "A-Frame - Single and Double Sided Ladders Single Sided A - Frame Ladders ​ 4 St…" at bounding box center [521, 78] width 472 height 634
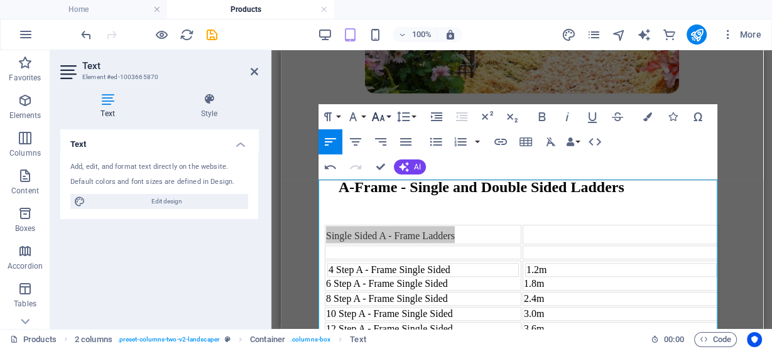
click at [378, 116] on icon "button" at bounding box center [378, 116] width 15 height 15
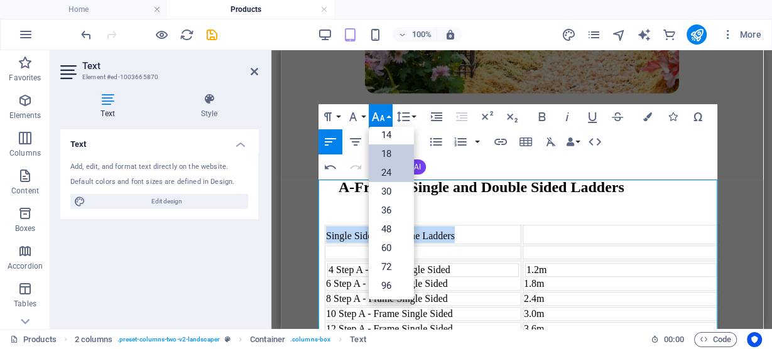
click at [384, 166] on link "24" at bounding box center [391, 172] width 45 height 19
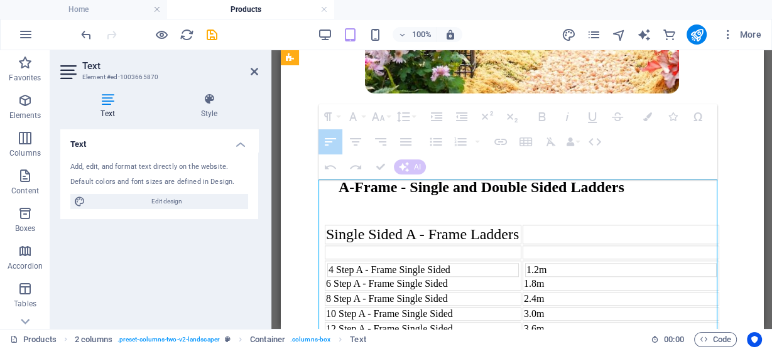
drag, startPoint x: 516, startPoint y: 195, endPoint x: 532, endPoint y: 195, distance: 15.7
click at [532, 224] on div "​ Single Sided A - Frame Ladders ​ ​ 4 Step A - Frame Single Sided 6 Step A - F…" at bounding box center [521, 296] width 397 height 145
drag, startPoint x: 518, startPoint y: 195, endPoint x: 557, endPoint y: 190, distance: 39.8
click at [557, 224] on div "​ Single Sided A - Frame Ladders ​ ​ 4 Step A - Frame Single Sided 6 Step A - F…" at bounding box center [521, 296] width 397 height 145
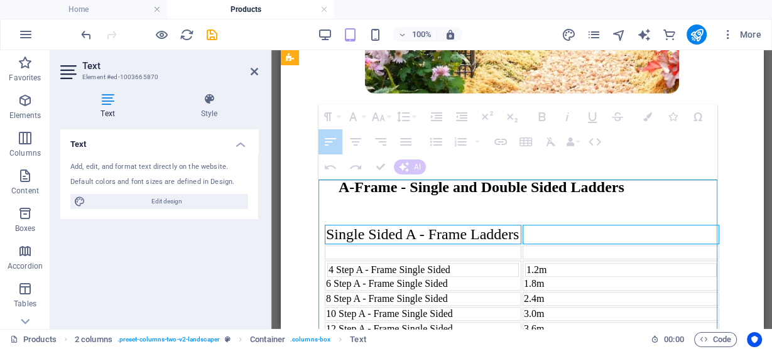
drag, startPoint x: 577, startPoint y: 200, endPoint x: 449, endPoint y: 202, distance: 128.2
click at [449, 225] on tr "Single Sided A - Frame Ladders​" at bounding box center [521, 234] width 395 height 19
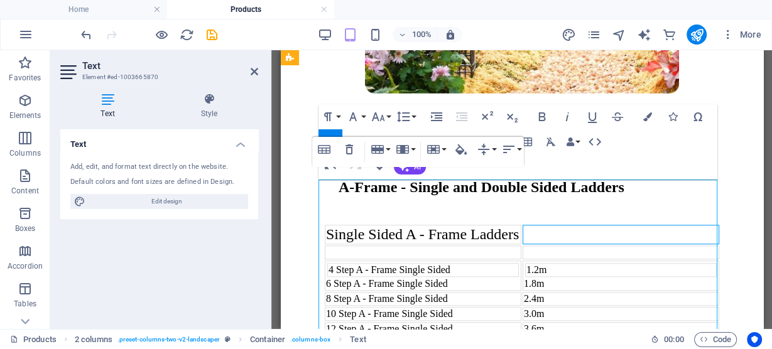
click at [607, 225] on td at bounding box center [620, 234] width 197 height 19
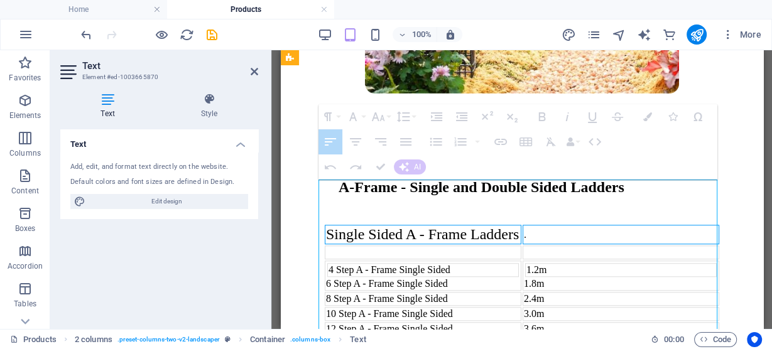
drag, startPoint x: 604, startPoint y: 204, endPoint x: 447, endPoint y: 207, distance: 157.7
click at [447, 225] on tr "Single Sided A - Frame Ladders​ ." at bounding box center [521, 234] width 395 height 19
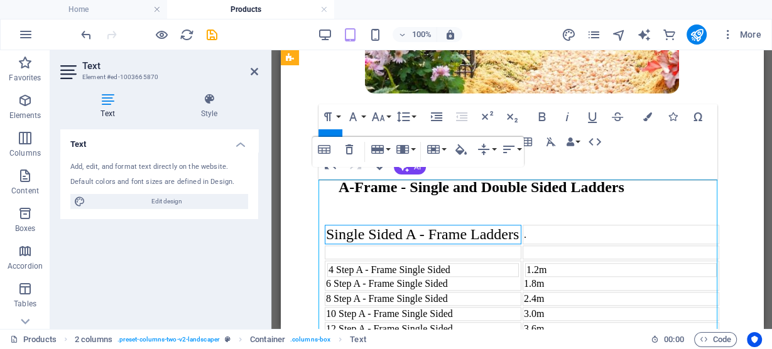
click at [406, 225] on td "Single Sided A - Frame Ladders​" at bounding box center [422, 234] width 197 height 19
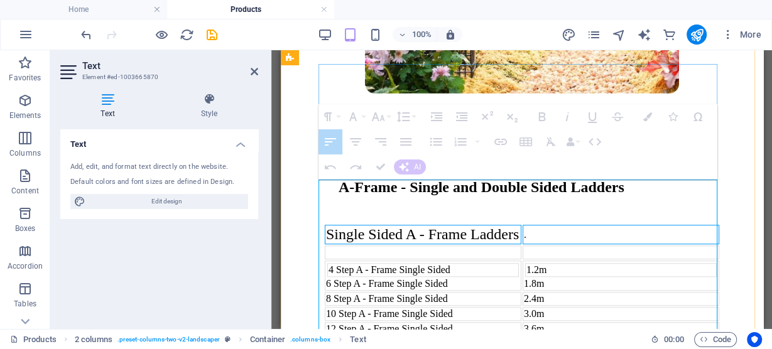
drag, startPoint x: 322, startPoint y: 189, endPoint x: 591, endPoint y: 211, distance: 270.4
click at [591, 225] on tr "Single Sided A - Frame Ladders​ ." at bounding box center [521, 234] width 395 height 19
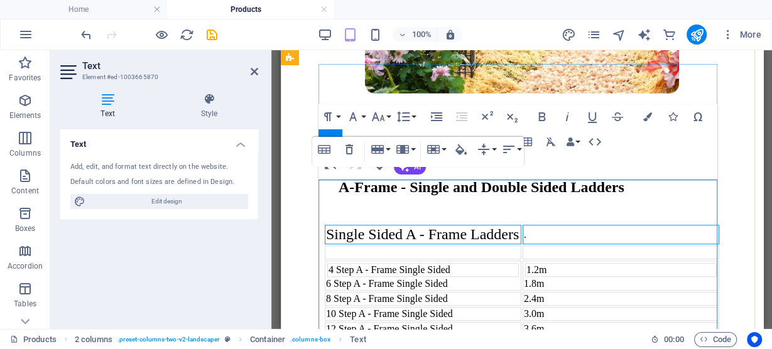
click at [380, 226] on span "Single Sided A - Frame Ladders​" at bounding box center [421, 234] width 193 height 16
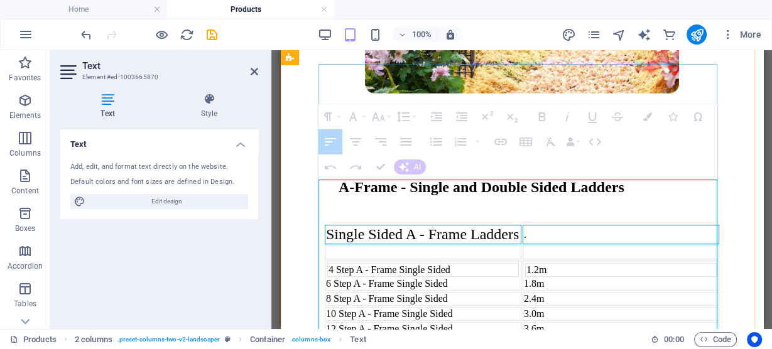
drag, startPoint x: 322, startPoint y: 188, endPoint x: 528, endPoint y: 205, distance: 207.3
click at [528, 225] on tr "Single Sided A - Frame Ladders​ ." at bounding box center [521, 234] width 395 height 19
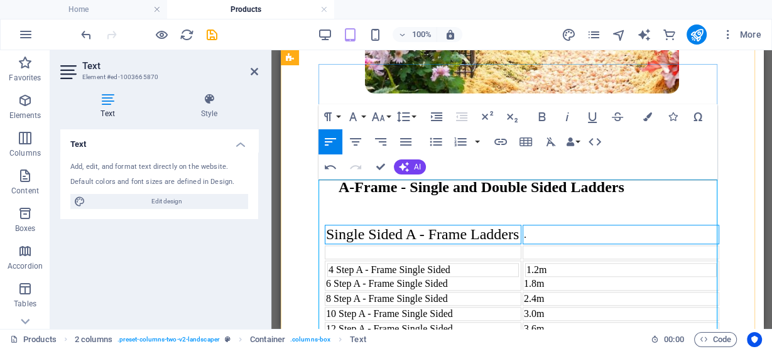
click at [528, 225] on td "." at bounding box center [620, 234] width 197 height 19
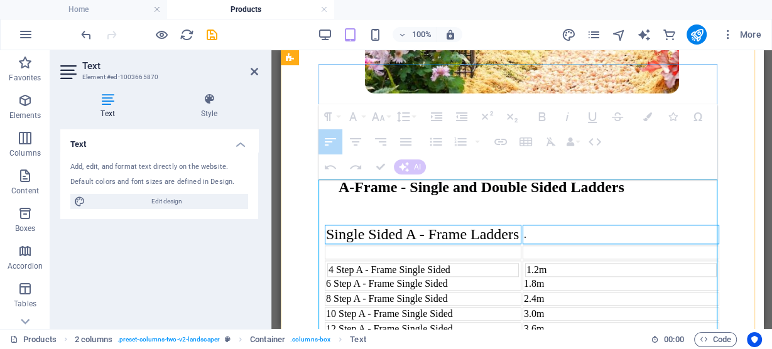
drag, startPoint x: 528, startPoint y: 205, endPoint x: 481, endPoint y: 205, distance: 47.1
click at [481, 225] on tr "Single Sided A - Frame Ladders​ ." at bounding box center [521, 234] width 395 height 19
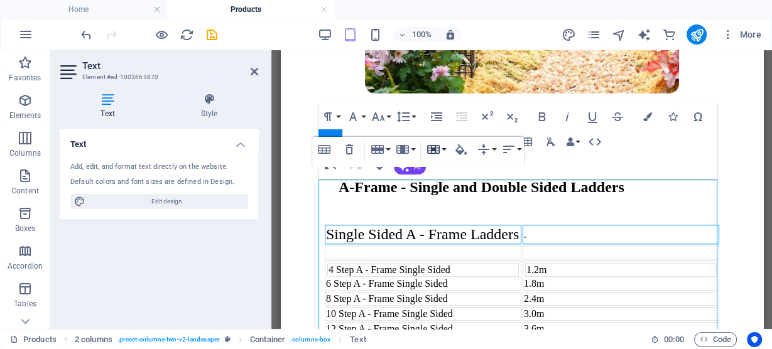
click at [427, 152] on icon "button" at bounding box center [433, 149] width 15 height 15
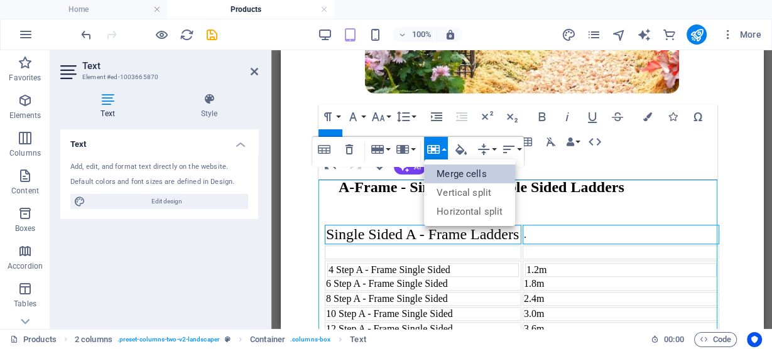
click at [444, 176] on link "Merge cells" at bounding box center [469, 174] width 91 height 19
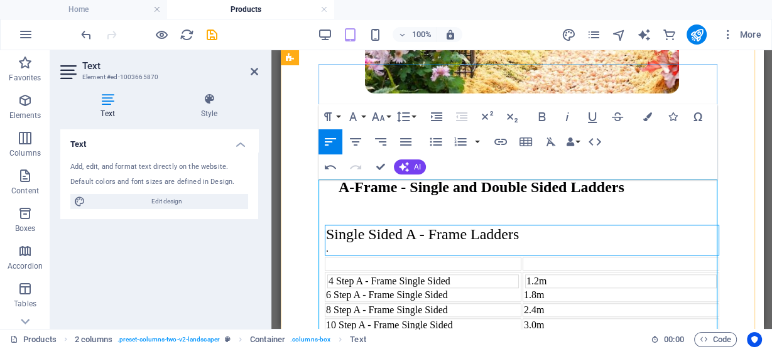
click at [328, 225] on td "Single Sided A - Frame Ladders​ ." at bounding box center [521, 240] width 395 height 31
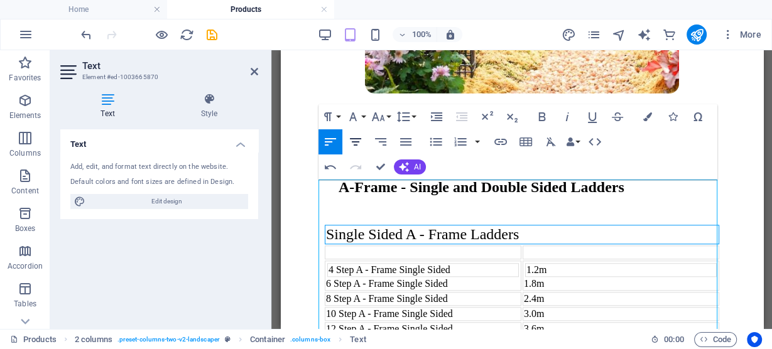
click at [362, 144] on icon "button" at bounding box center [355, 141] width 15 height 15
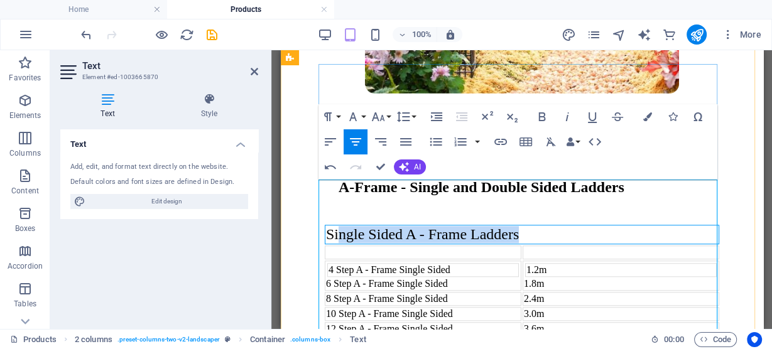
drag, startPoint x: 549, startPoint y: 193, endPoint x: 329, endPoint y: 199, distance: 220.6
click at [330, 225] on td "Single Sided A - Frame Ladders" at bounding box center [521, 234] width 395 height 19
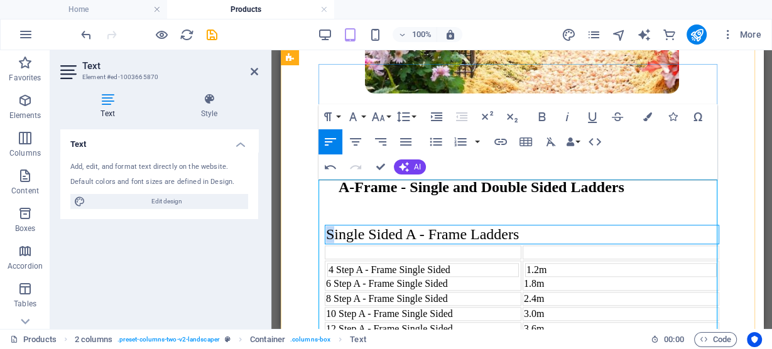
click at [325, 226] on span "Single Sided A - Frame Ladders" at bounding box center [421, 234] width 193 height 16
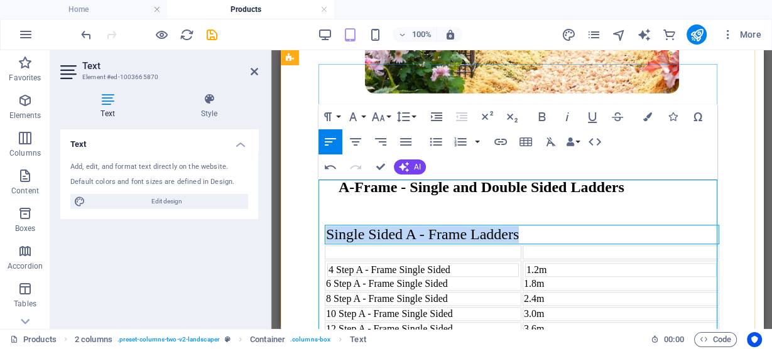
drag, startPoint x: 545, startPoint y: 195, endPoint x: 321, endPoint y: 195, distance: 224.3
click at [324, 225] on td "Single Sided A - Frame Ladders" at bounding box center [521, 234] width 395 height 19
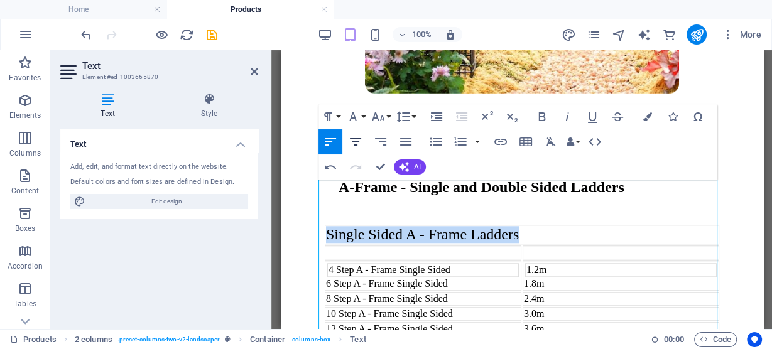
click at [354, 142] on icon "button" at bounding box center [355, 142] width 11 height 8
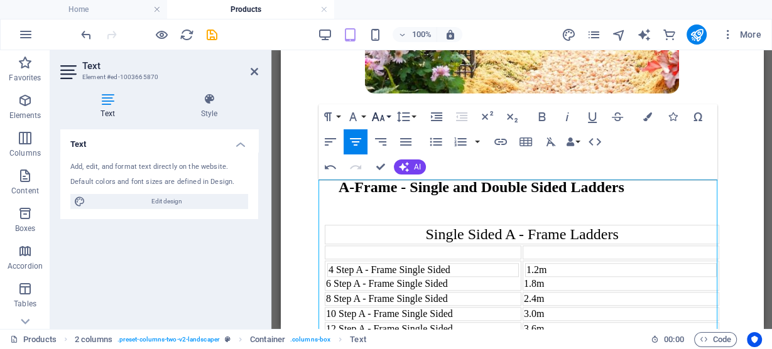
click at [385, 119] on icon "button" at bounding box center [378, 116] width 15 height 15
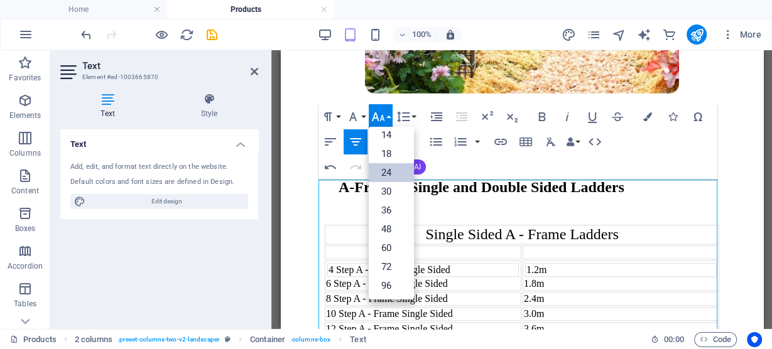
drag, startPoint x: 383, startPoint y: 170, endPoint x: 389, endPoint y: 170, distance: 6.3
click at [385, 170] on link "24" at bounding box center [391, 172] width 45 height 19
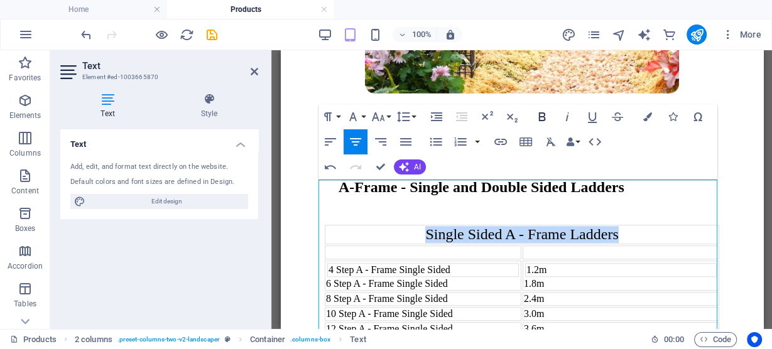
click at [538, 119] on icon "button" at bounding box center [541, 116] width 7 height 9
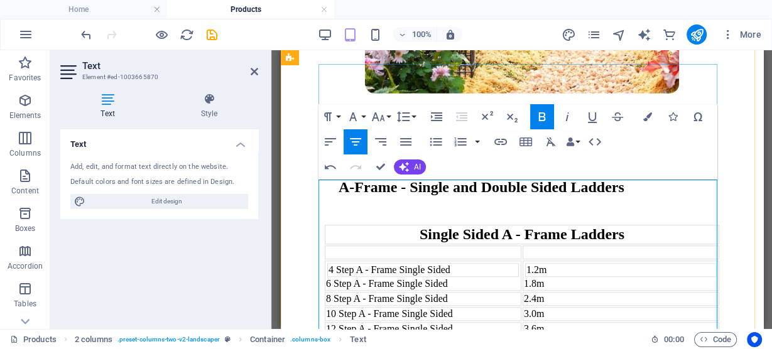
click at [540, 246] on td at bounding box center [620, 253] width 197 height 14
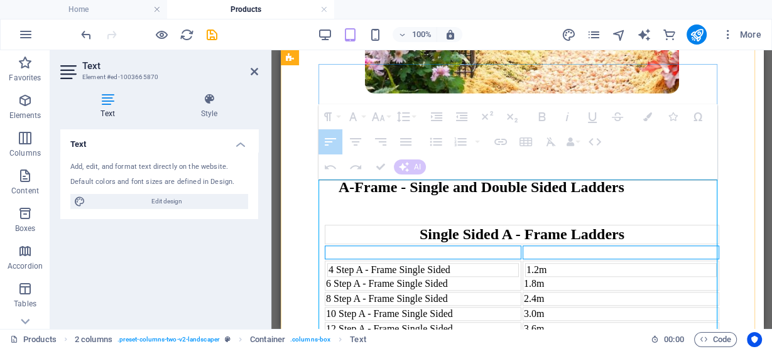
drag, startPoint x: 540, startPoint y: 214, endPoint x: 493, endPoint y: 214, distance: 47.1
click at [499, 246] on tr at bounding box center [521, 253] width 395 height 14
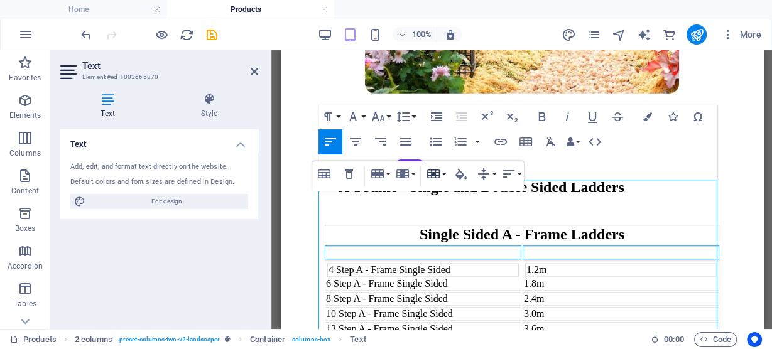
click at [432, 173] on icon "button" at bounding box center [433, 174] width 13 height 9
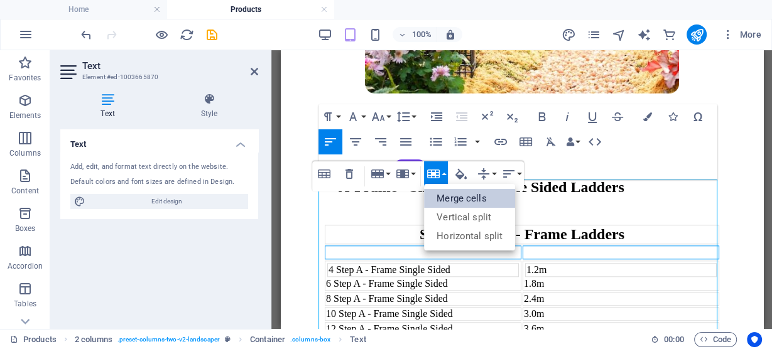
click at [471, 203] on link "Merge cells" at bounding box center [469, 198] width 91 height 19
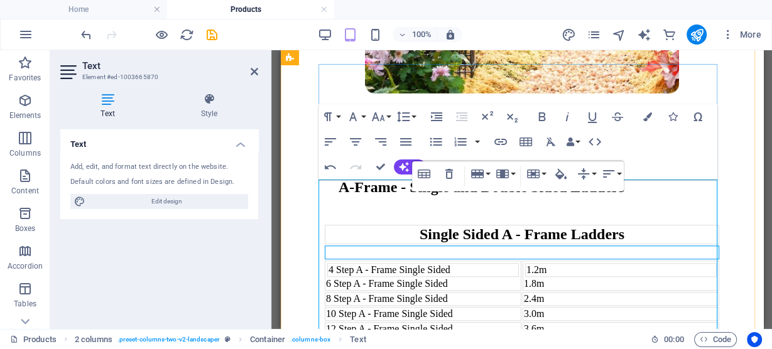
click at [618, 263] on td "1.2m" at bounding box center [621, 270] width 192 height 14
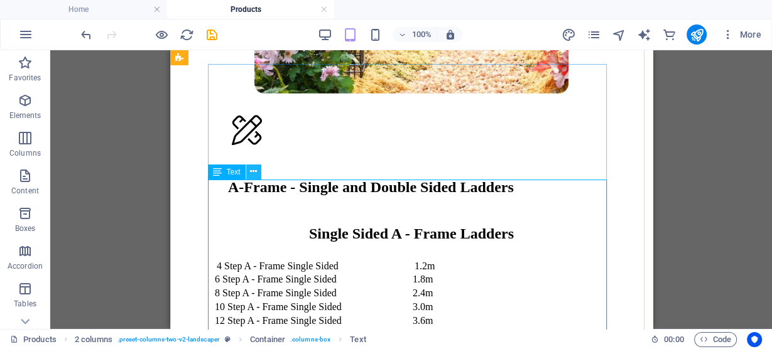
click at [251, 174] on icon at bounding box center [253, 171] width 7 height 13
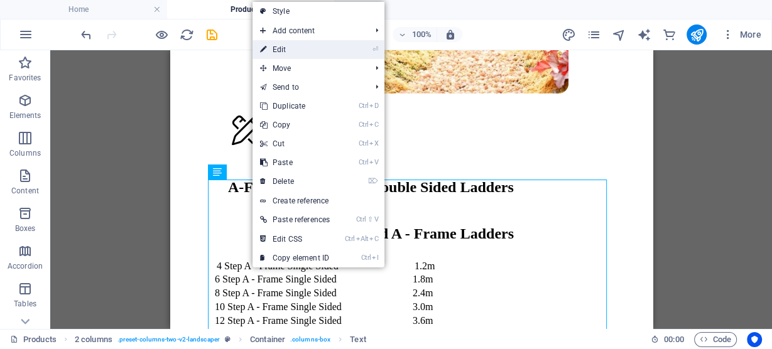
click at [298, 48] on link "⏎ Edit" at bounding box center [295, 49] width 85 height 19
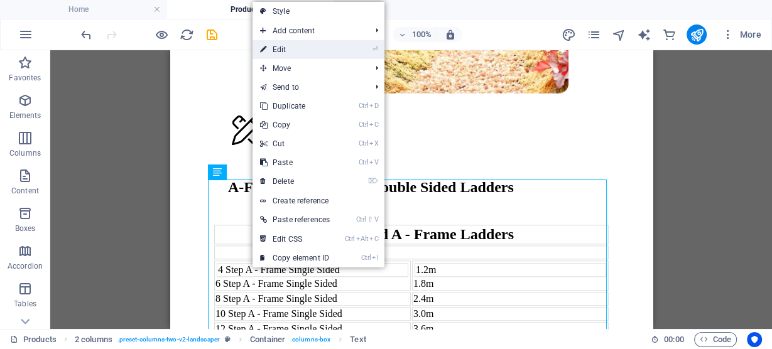
scroll to position [938, 0]
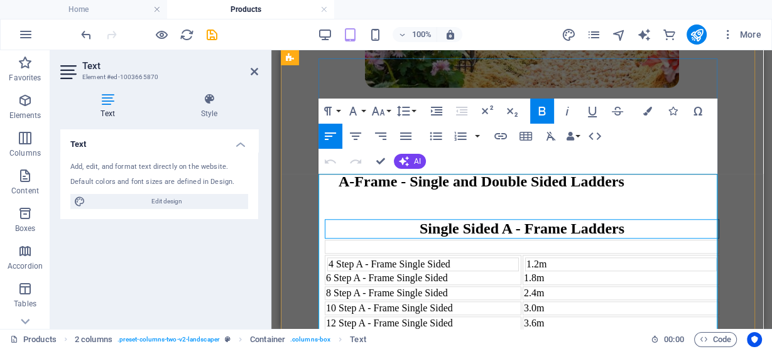
click at [451, 221] on strong "Single Sided A - Frame Ladders" at bounding box center [521, 229] width 205 height 16
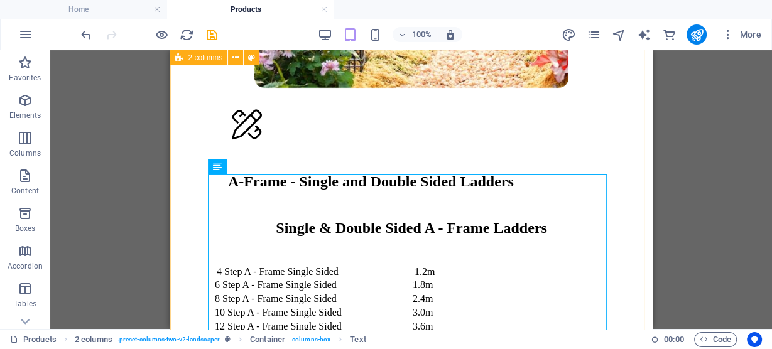
click at [635, 213] on div "A-Frame - Single and Double Sided Ladders Single & Double Sided A - Frame Ladde…" at bounding box center [411, 72] width 472 height 634
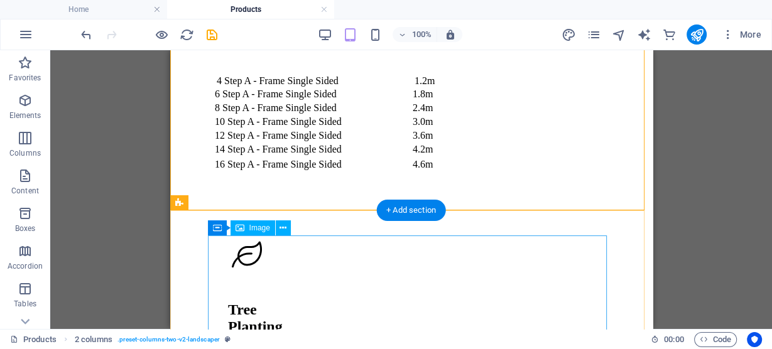
scroll to position [1206, 0]
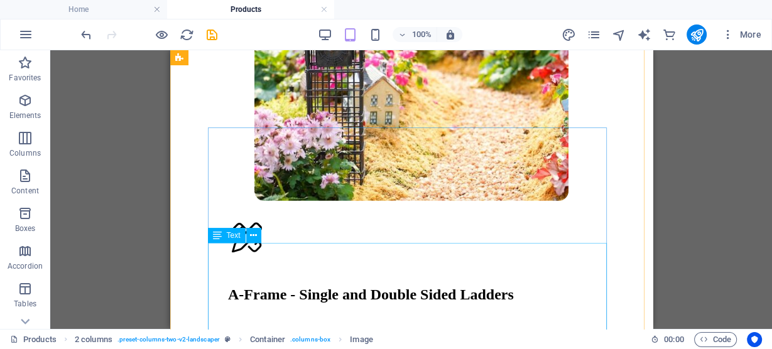
scroll to position [820, 0]
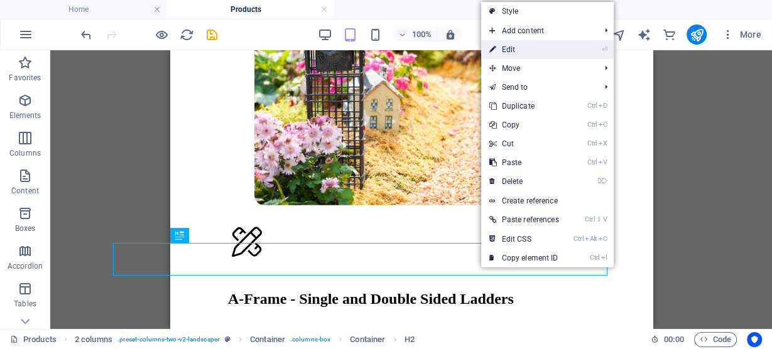
click at [521, 52] on link "⏎ Edit" at bounding box center [523, 49] width 85 height 19
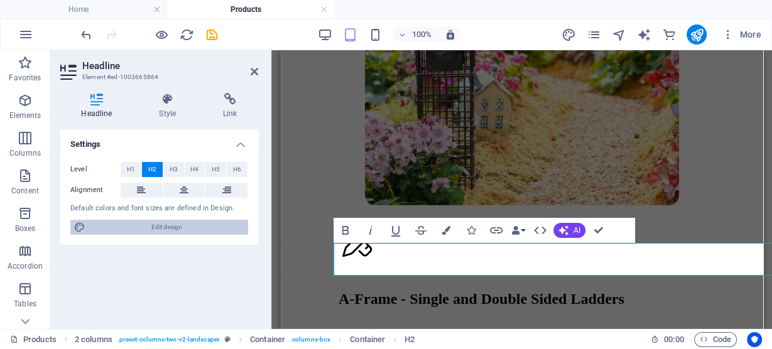
click at [106, 221] on span "Edit design" at bounding box center [166, 227] width 155 height 15
select select "px"
select select "500"
select select "px"
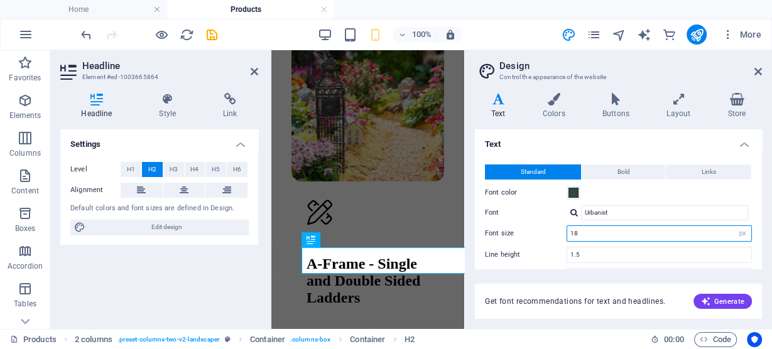
click at [603, 237] on input "18" at bounding box center [659, 233] width 184 height 15
type input "14"
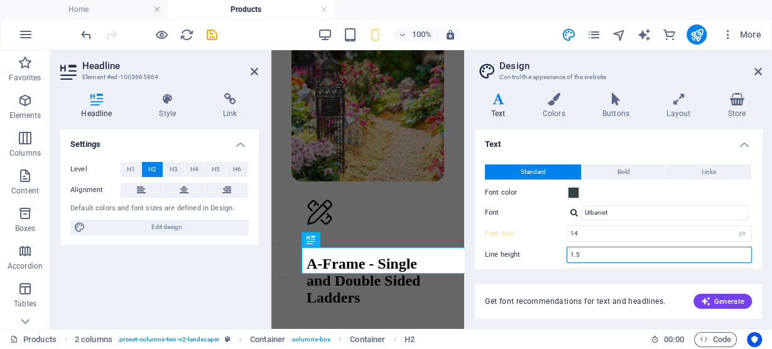
drag, startPoint x: 540, startPoint y: 254, endPoint x: 548, endPoint y: 255, distance: 8.2
click at [540, 254] on div "Line height 1.5" at bounding box center [618, 255] width 267 height 16
type input "1"
click at [756, 71] on icon at bounding box center [759, 72] width 8 height 10
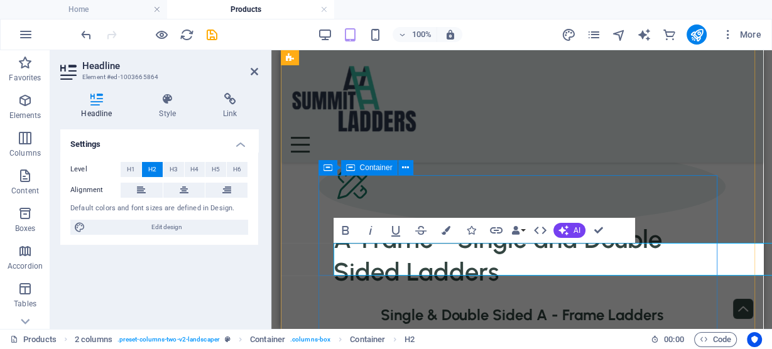
click at [652, 190] on div "A-Frame - Single and Double Sided Ladders" at bounding box center [521, 219] width 407 height 138
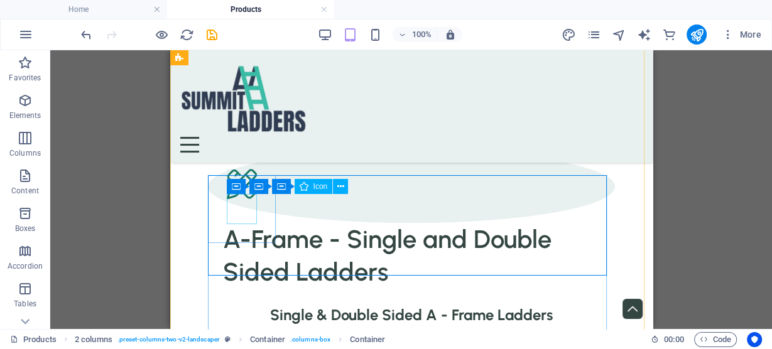
click at [246, 200] on figure at bounding box center [410, 186] width 369 height 35
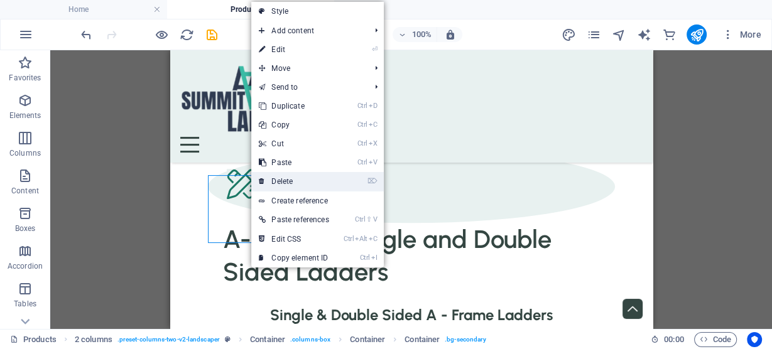
click at [285, 175] on link "⌦ Delete" at bounding box center [293, 181] width 85 height 19
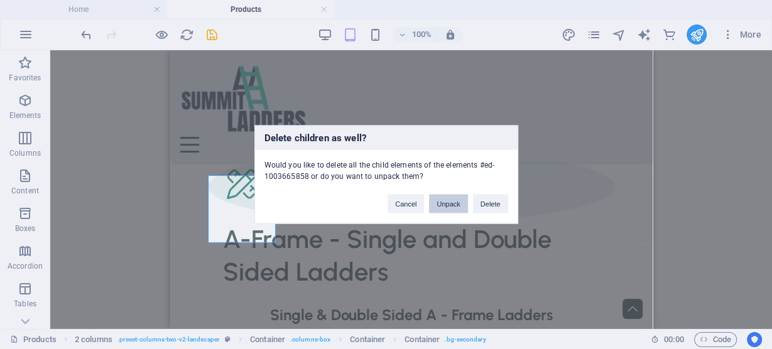
click at [441, 199] on button "Unpack" at bounding box center [448, 204] width 38 height 19
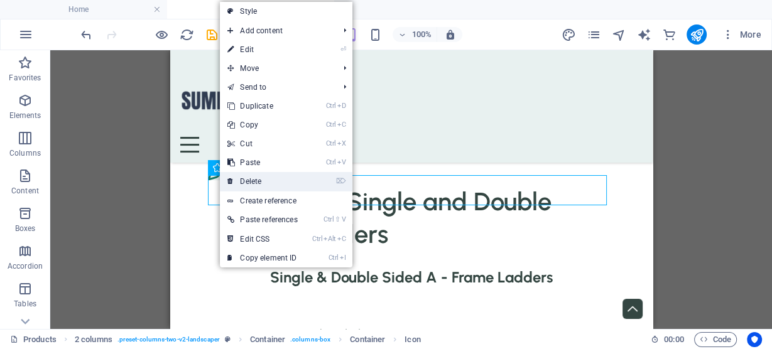
click at [244, 186] on link "⌦ Delete" at bounding box center [262, 181] width 85 height 19
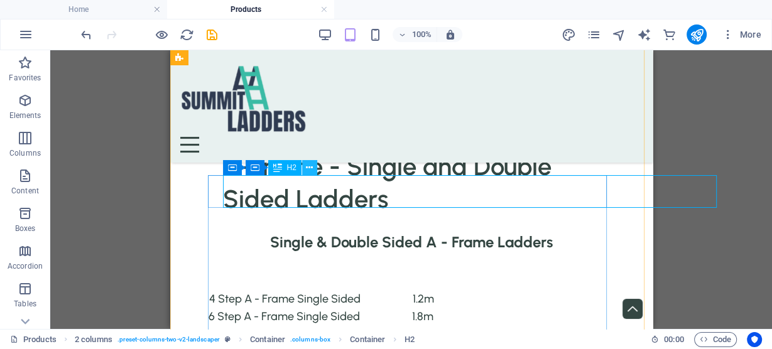
click at [312, 175] on icon at bounding box center [309, 167] width 7 height 13
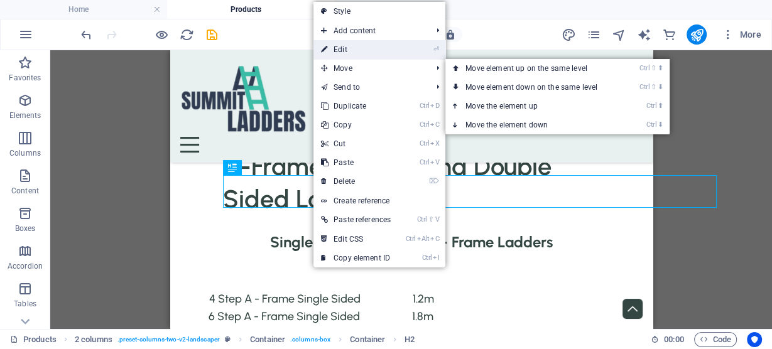
click at [337, 50] on link "⏎ Edit" at bounding box center [355, 49] width 85 height 19
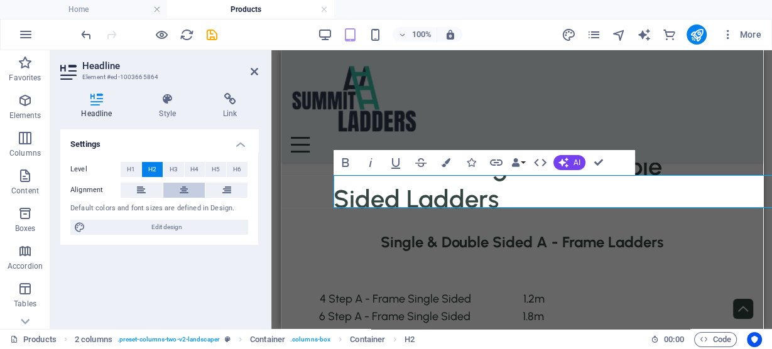
click at [187, 190] on icon at bounding box center [184, 190] width 9 height 15
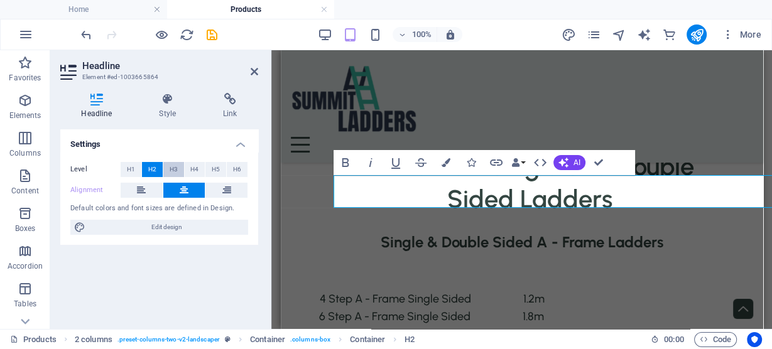
click at [178, 170] on button "H3" at bounding box center [173, 169] width 21 height 15
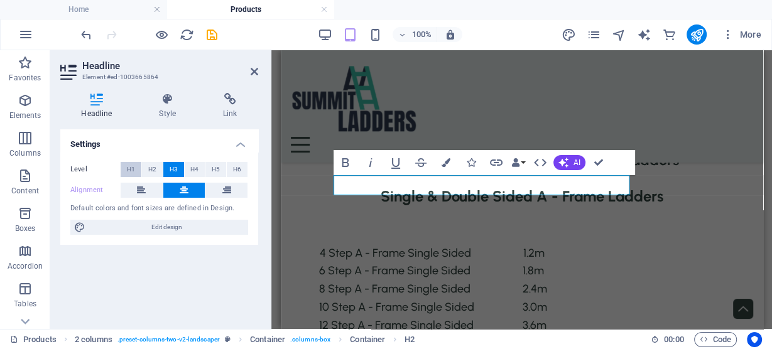
click at [131, 173] on span "H1" at bounding box center [131, 169] width 8 height 15
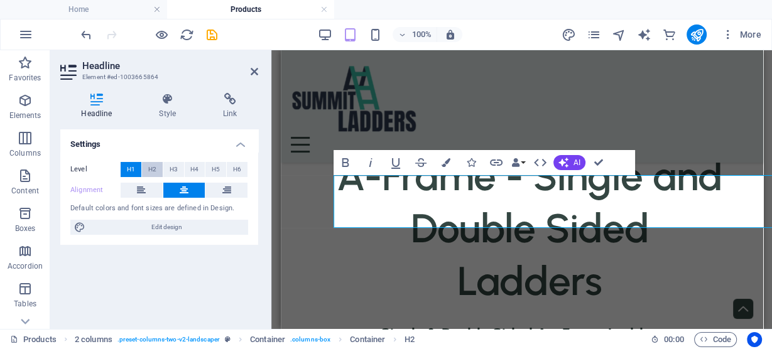
click at [150, 173] on span "H2" at bounding box center [152, 169] width 8 height 15
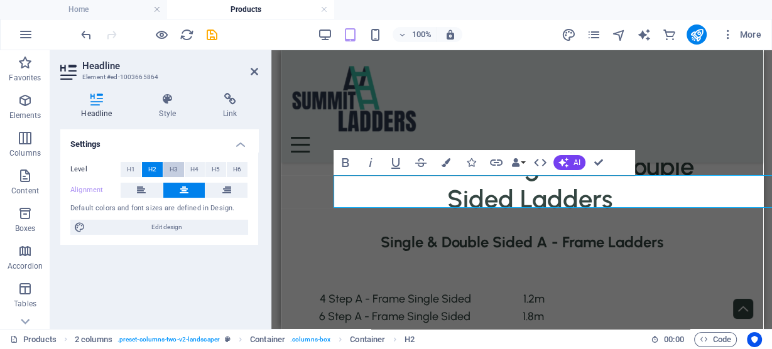
click at [170, 172] on span "H3" at bounding box center [174, 169] width 8 height 15
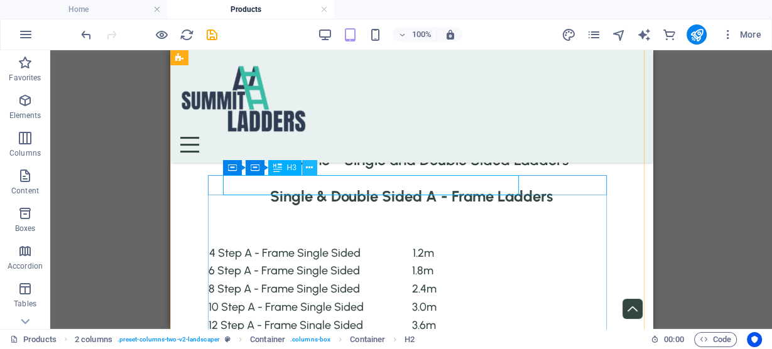
click at [312, 169] on icon at bounding box center [309, 167] width 7 height 13
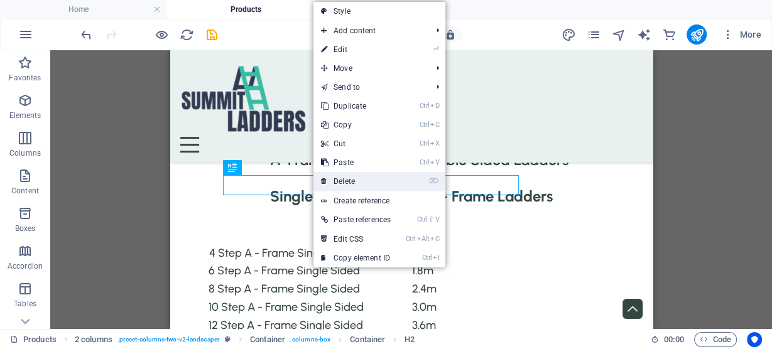
click at [339, 182] on link "⌦ Delete" at bounding box center [355, 181] width 85 height 19
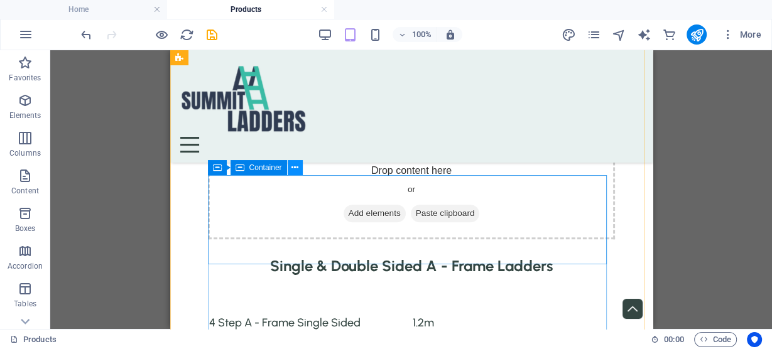
click at [293, 172] on icon at bounding box center [294, 167] width 7 height 13
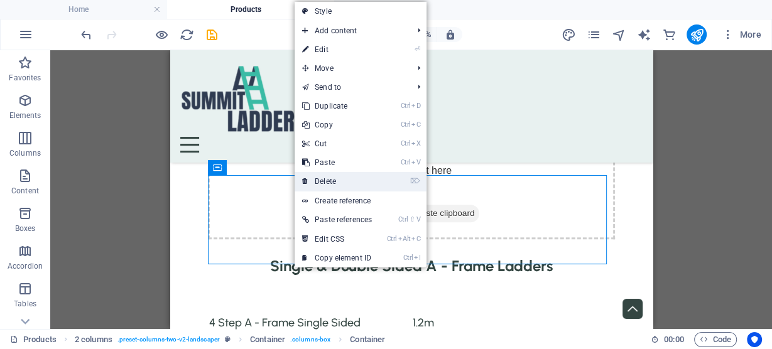
click at [322, 183] on link "⌦ Delete" at bounding box center [337, 181] width 85 height 19
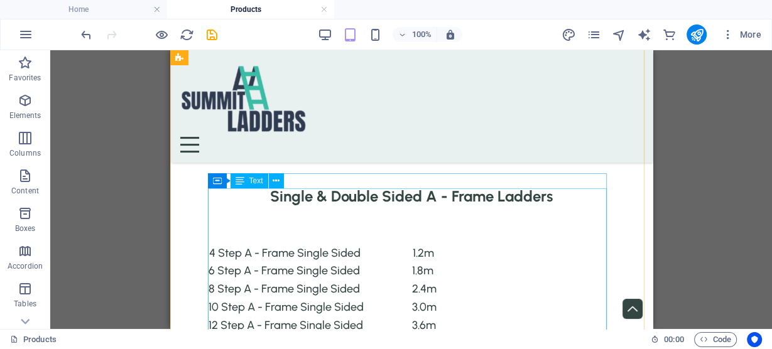
scroll to position [737, 0]
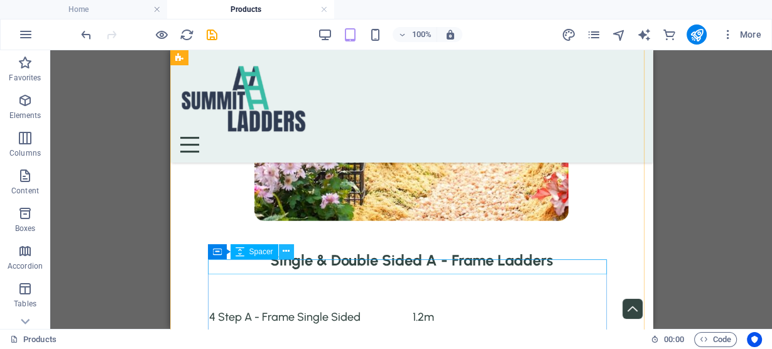
click at [285, 255] on icon at bounding box center [286, 251] width 7 height 13
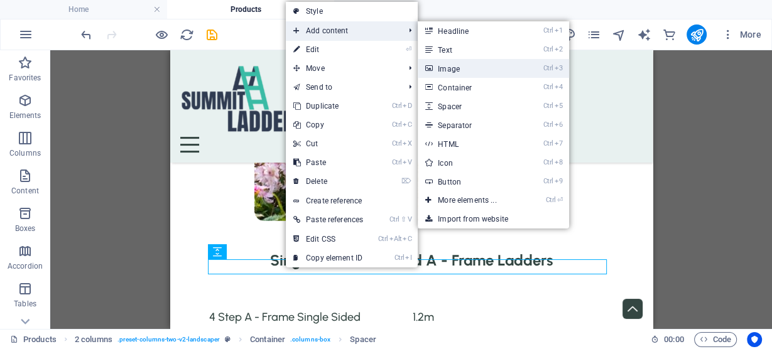
click at [443, 68] on link "Ctrl 3 Image" at bounding box center [470, 68] width 104 height 19
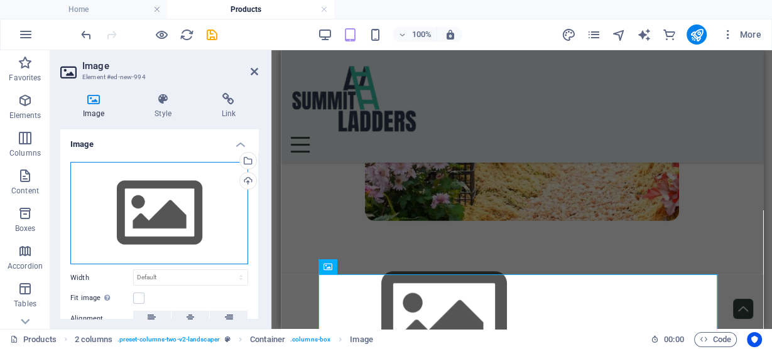
click at [169, 207] on div "Drag files here, click to choose files or select files from Files or our free s…" at bounding box center [159, 213] width 178 height 103
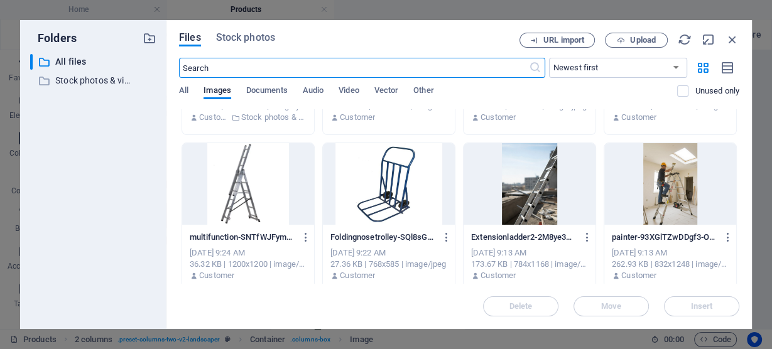
scroll to position [452, 0]
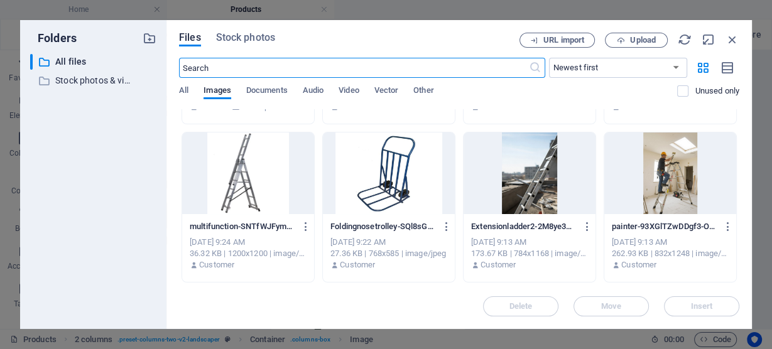
click at [680, 179] on div at bounding box center [670, 174] width 132 height 82
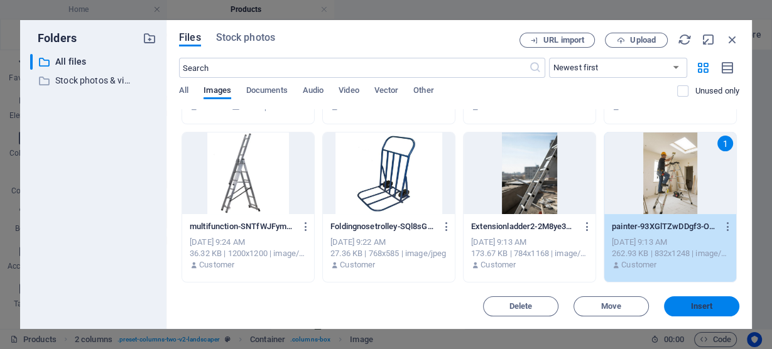
click at [694, 306] on span "Insert" at bounding box center [702, 307] width 22 height 8
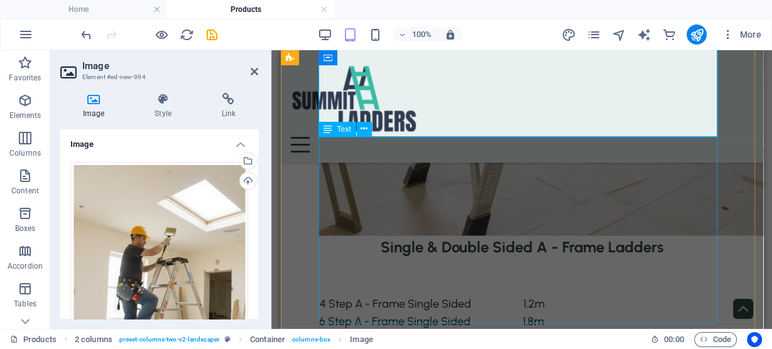
scroll to position [1474, 0]
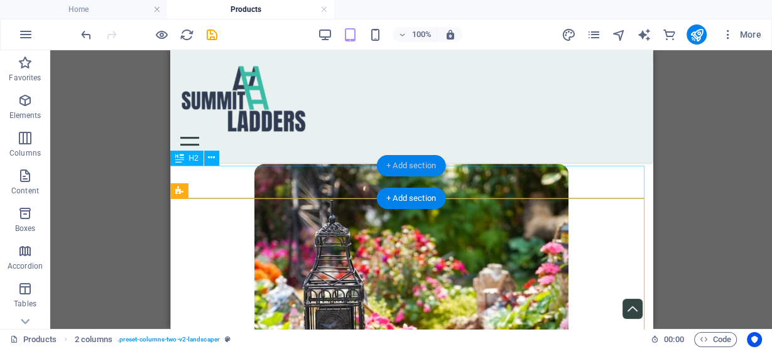
scroll to position [418, 0]
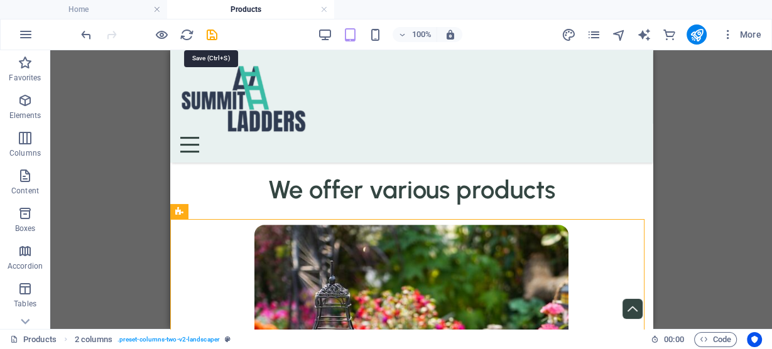
click at [210, 32] on icon "save" at bounding box center [212, 35] width 14 height 14
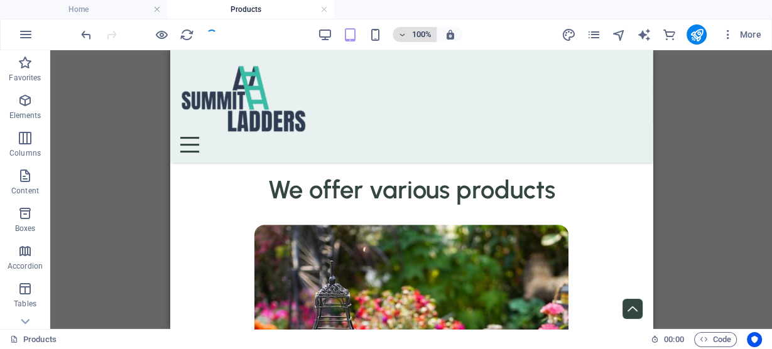
click at [403, 33] on icon "button" at bounding box center [402, 35] width 9 height 8
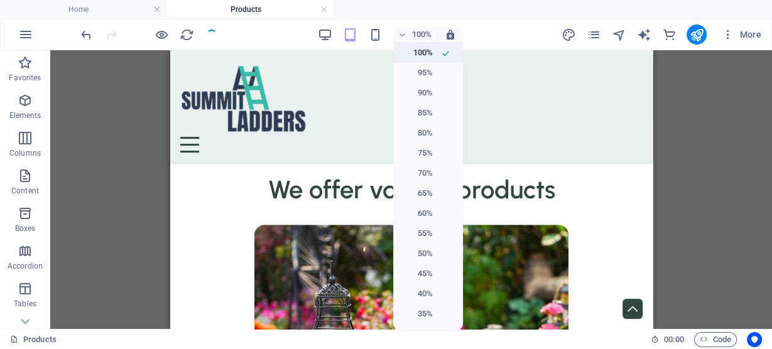
click at [412, 54] on h6 "100%" at bounding box center [417, 52] width 32 height 15
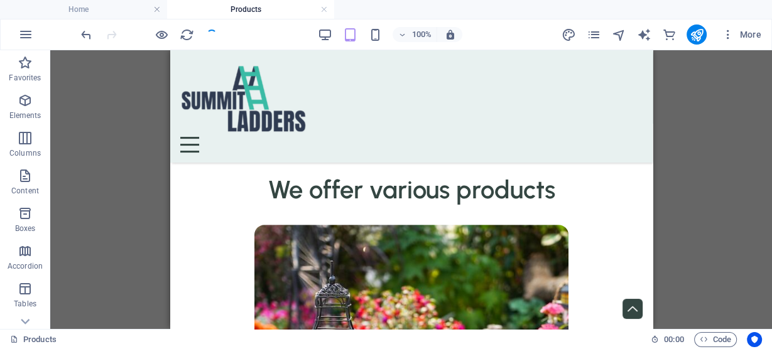
click at [409, 25] on div "100%" at bounding box center [389, 35] width 145 height 20
click at [410, 33] on span "100%" at bounding box center [415, 34] width 34 height 15
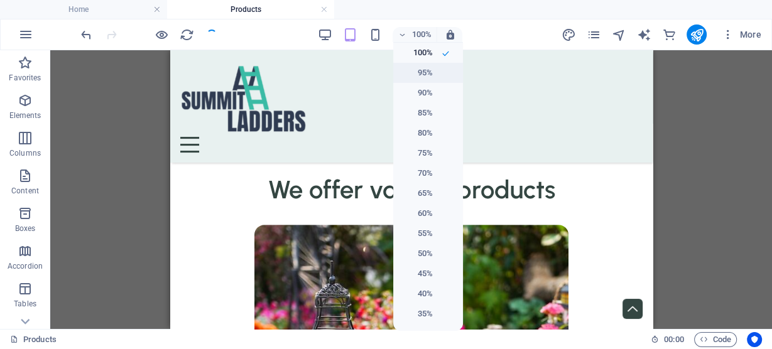
click at [417, 73] on h6 "95%" at bounding box center [417, 72] width 32 height 15
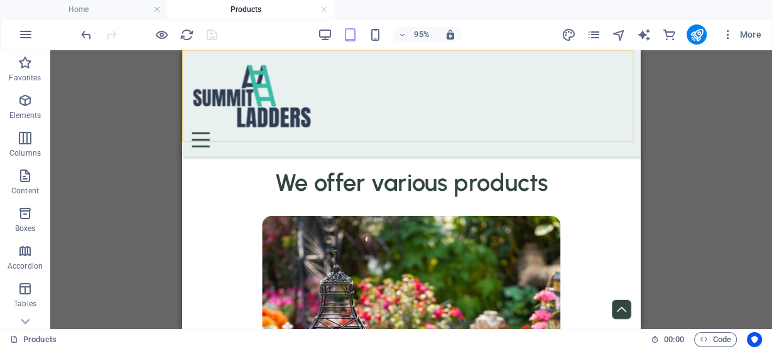
click at [640, 137] on div "Menu" at bounding box center [423, 145] width 462 height 16
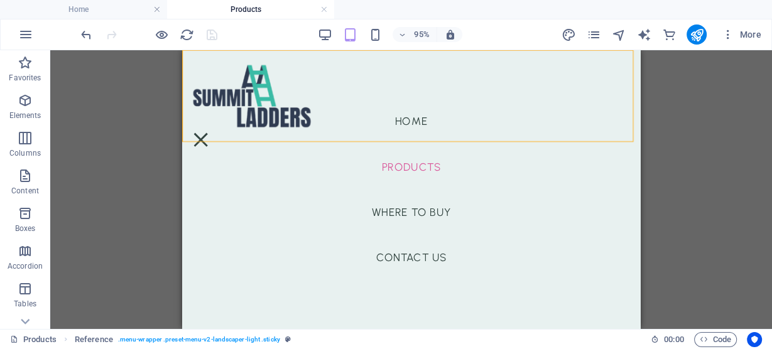
click at [155, 148] on div "Drag here to replace the existing content. Press “Ctrl” if you want to create a…" at bounding box center [411, 189] width 722 height 279
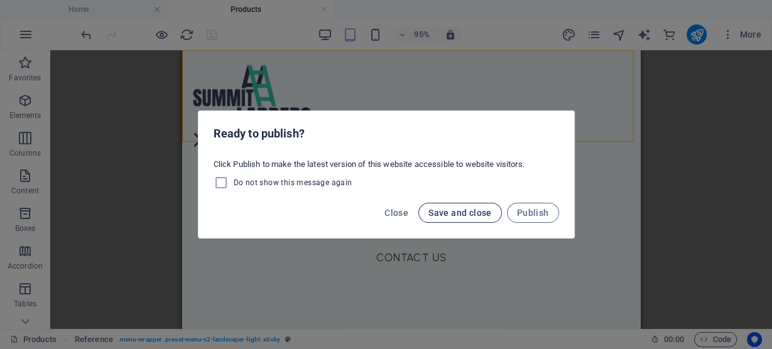
click at [477, 217] on span "Save and close" at bounding box center [459, 213] width 63 height 10
